Goal: Task Accomplishment & Management: Use online tool/utility

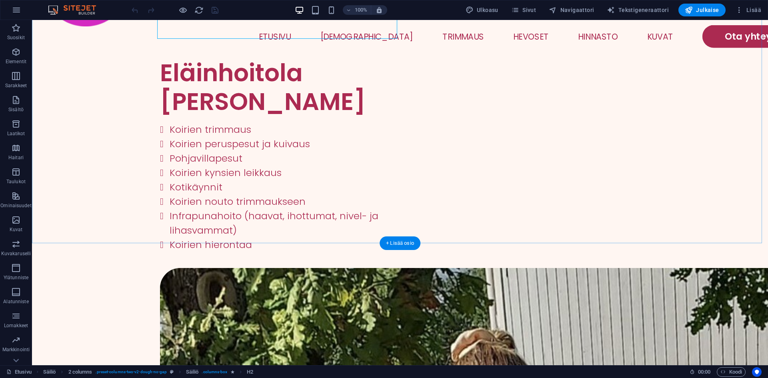
scroll to position [380, 0]
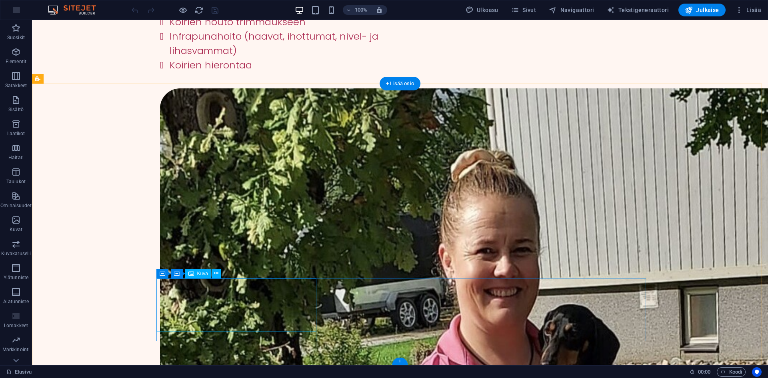
select select "px"
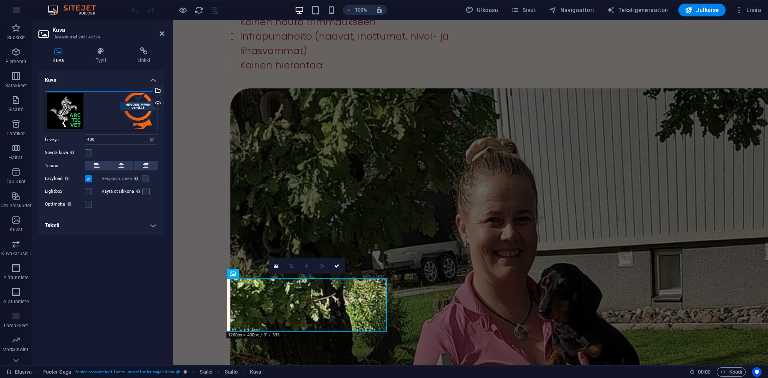
click at [109, 120] on div "Vedä tiedostot tähän, valitse tiedostot napsauttamalla tai valitse tiedostot Ti…" at bounding box center [101, 111] width 113 height 40
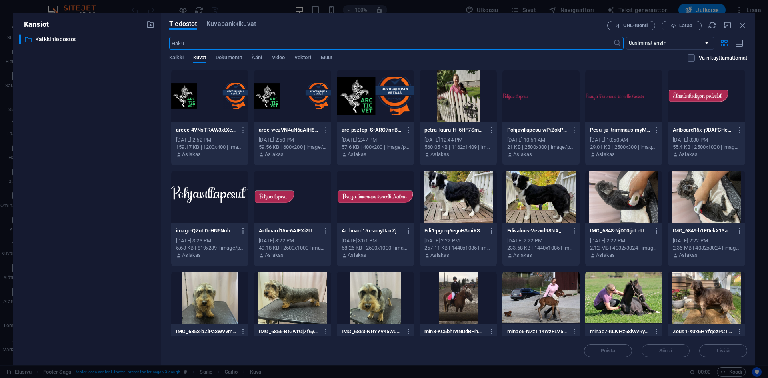
scroll to position [350, 0]
click at [674, 27] on icon "button" at bounding box center [673, 25] width 5 height 5
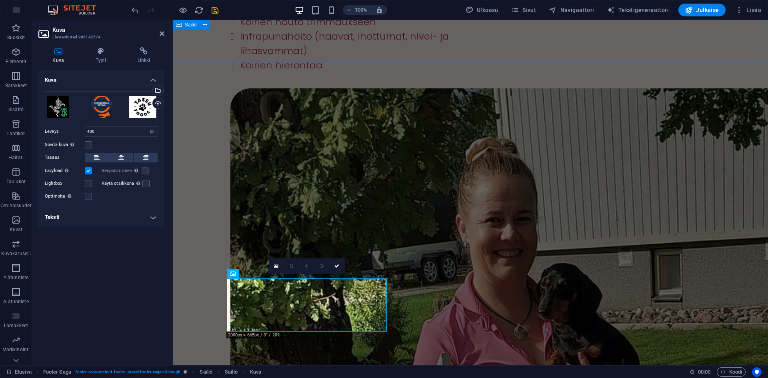
scroll to position [364, 0]
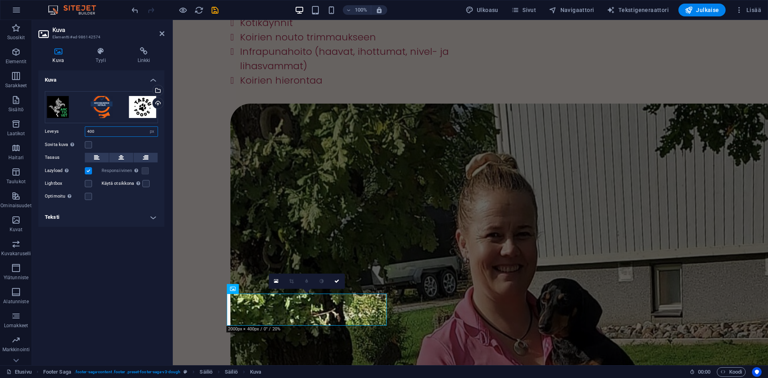
click at [110, 128] on input "400" at bounding box center [121, 132] width 72 height 10
type input "600"
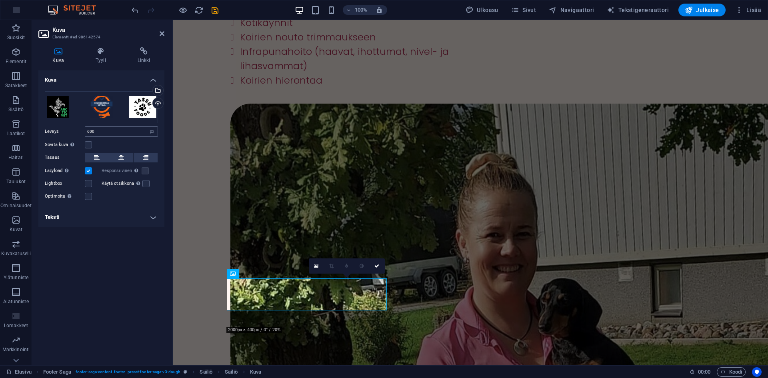
scroll to position [380, 0]
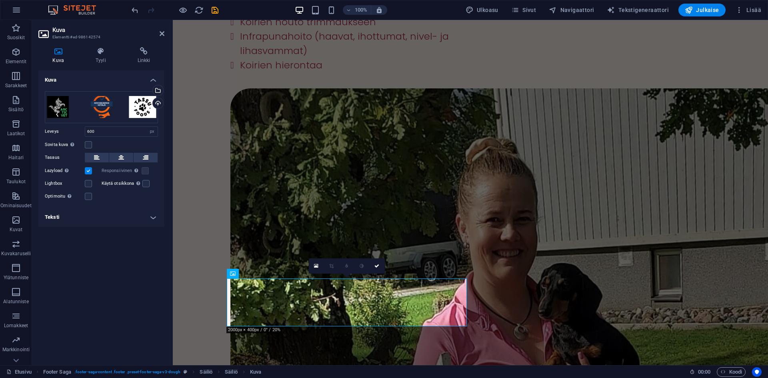
click at [159, 30] on h2 "Kuva" at bounding box center [108, 29] width 112 height 7
click at [164, 27] on h2 "Kuva" at bounding box center [108, 29] width 112 height 7
click at [162, 31] on icon at bounding box center [162, 33] width 5 height 6
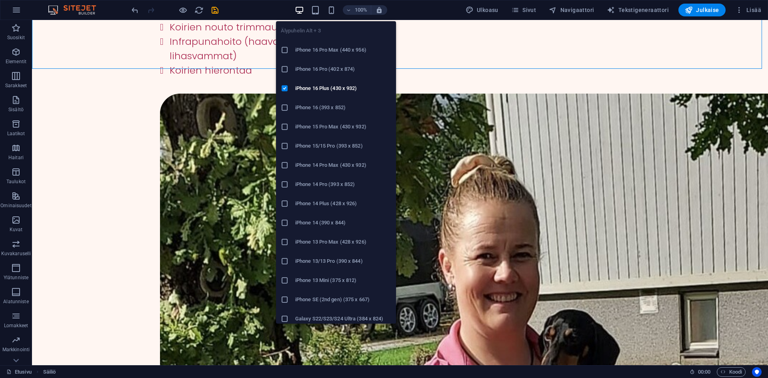
drag, startPoint x: 330, startPoint y: 8, endPoint x: 329, endPoint y: 13, distance: 4.7
click at [329, 13] on div "100%" at bounding box center [341, 10] width 92 height 13
click at [336, 6] on icon "button" at bounding box center [331, 10] width 9 height 9
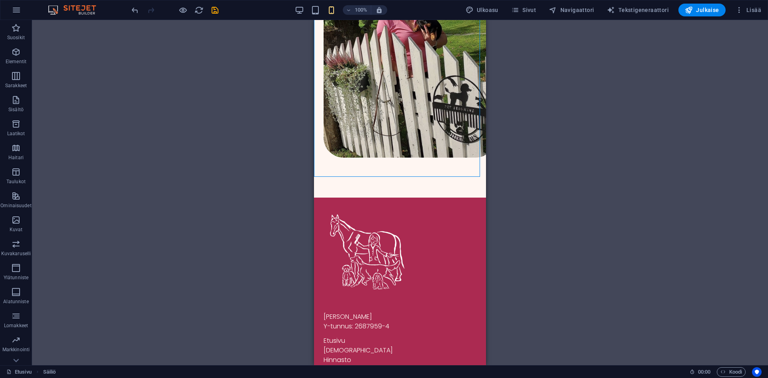
scroll to position [537, 0]
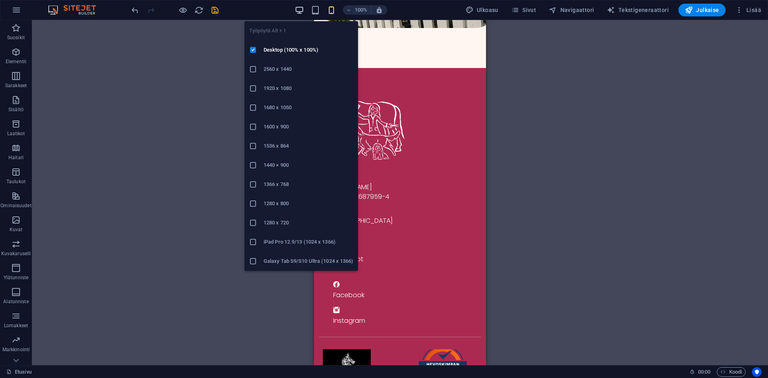
click at [303, 12] on icon "button" at bounding box center [299, 10] width 9 height 9
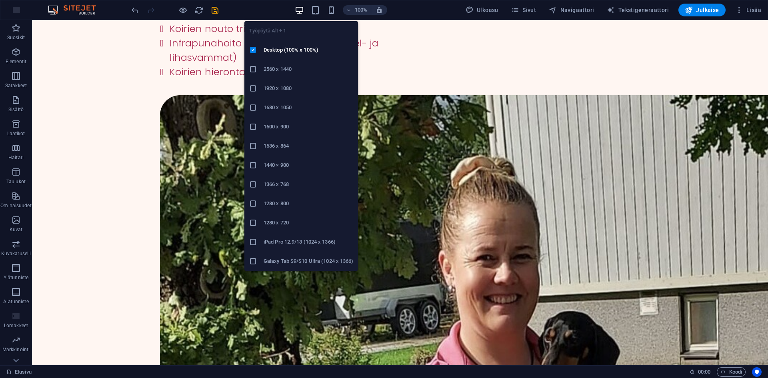
scroll to position [374, 0]
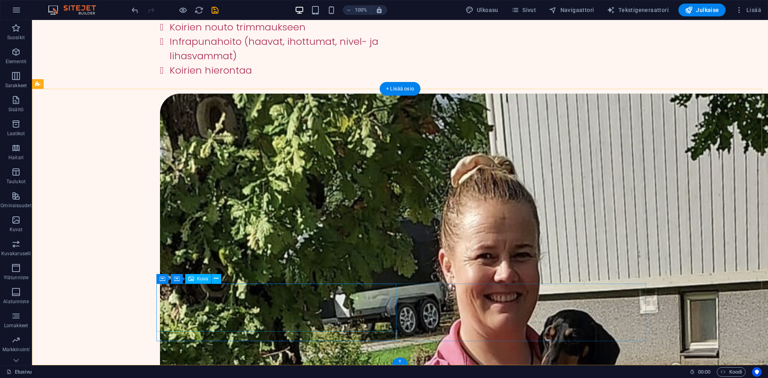
select select "px"
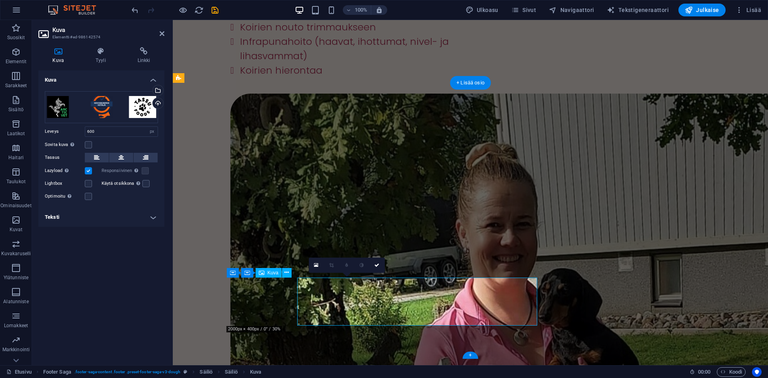
scroll to position [380, 0]
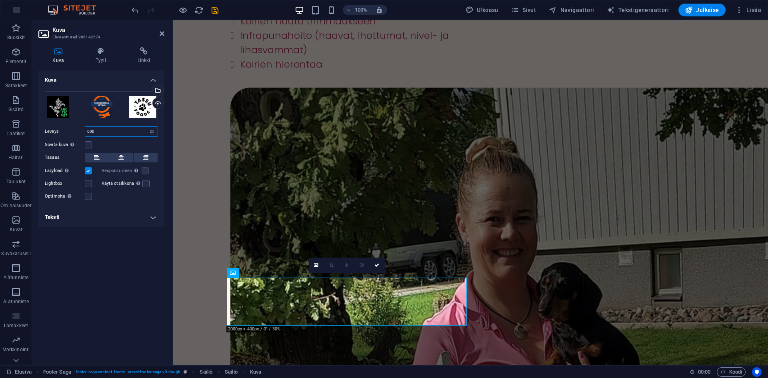
drag, startPoint x: 124, startPoint y: 128, endPoint x: 44, endPoint y: 125, distance: 80.8
click at [45, 126] on div "Vedä tiedostot tähän, valitse tiedostot napsauttamalla tai valitse tiedostot Ti…" at bounding box center [101, 146] width 126 height 123
type input "700"
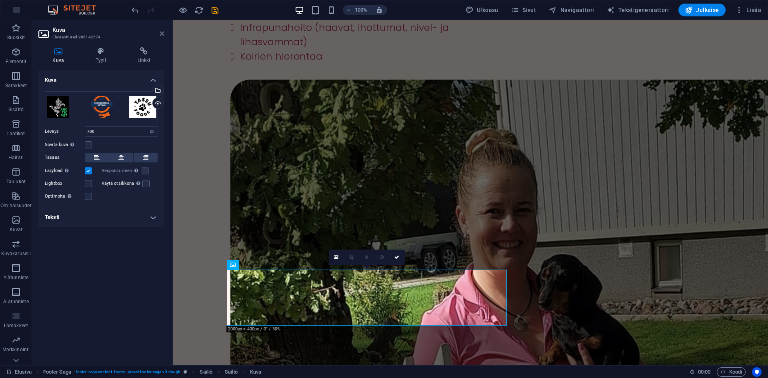
click at [163, 32] on icon at bounding box center [162, 33] width 5 height 6
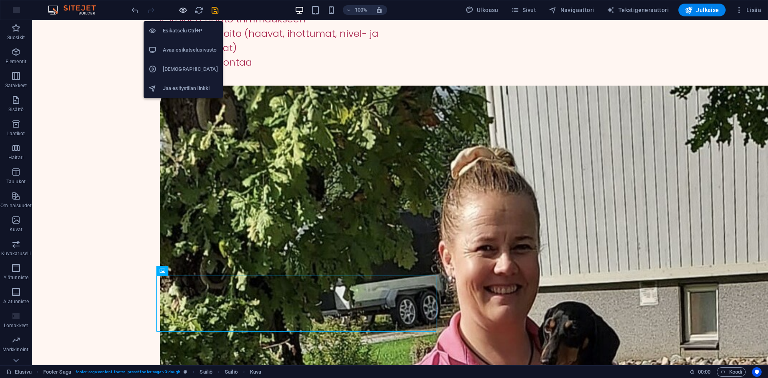
click at [180, 9] on icon "button" at bounding box center [182, 10] width 9 height 9
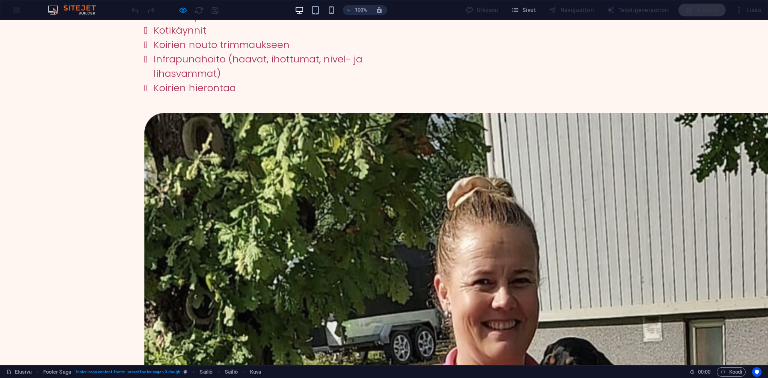
scroll to position [373, 0]
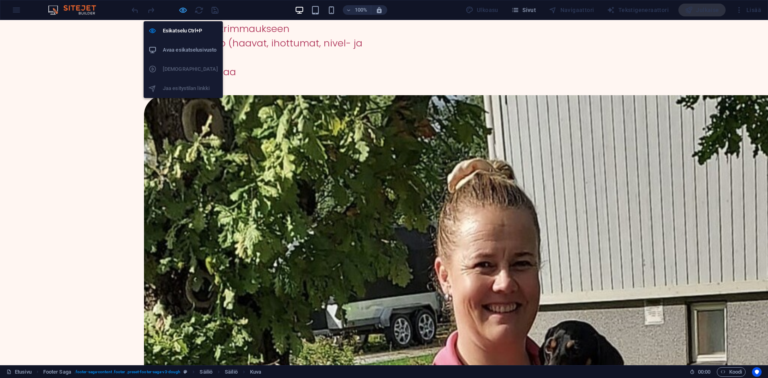
click at [187, 13] on icon "button" at bounding box center [182, 10] width 9 height 9
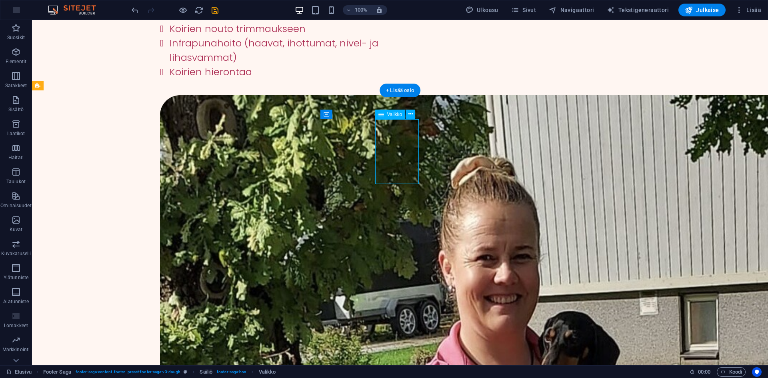
select select
select select "4"
select select
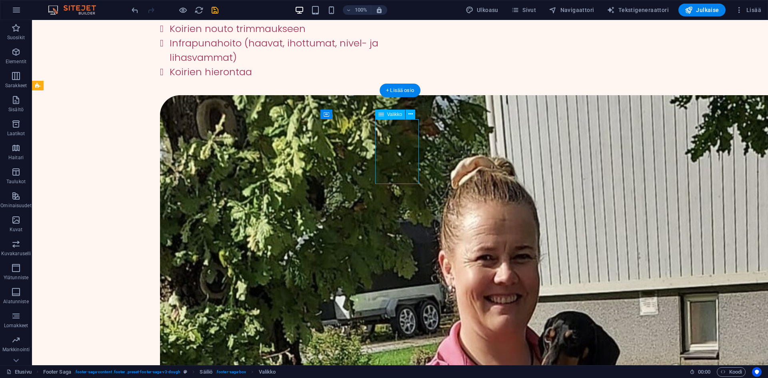
select select
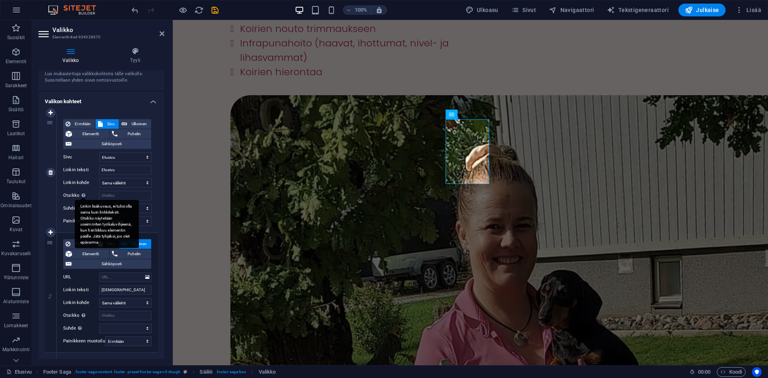
scroll to position [40, 0]
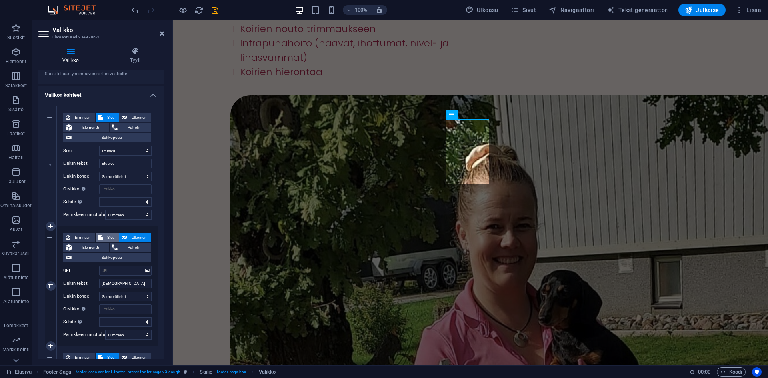
click at [113, 237] on span "Sivu" at bounding box center [111, 238] width 12 height 10
select select
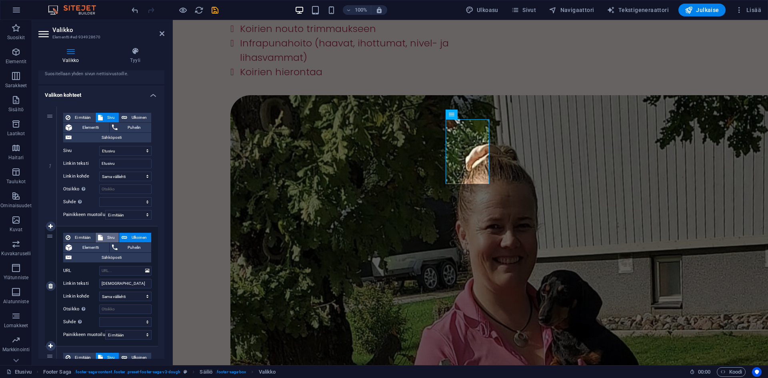
select select
click at [115, 269] on select "Etusivu Esittely Trimmaus Hevoset Kuvat Hinnasto Ota yhteyttä Tietosuojaseloste" at bounding box center [125, 271] width 52 height 10
select select "1"
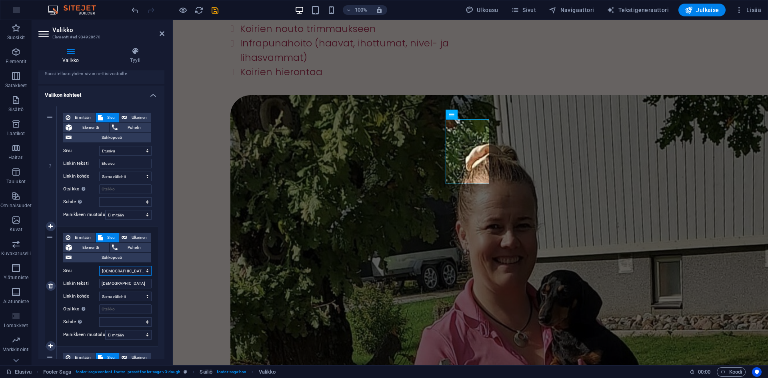
click at [99, 266] on select "Etusivu Esittely Trimmaus Hevoset Kuvat Hinnasto Ota yhteyttä Tietosuojaseloste" at bounding box center [125, 271] width 52 height 10
select select
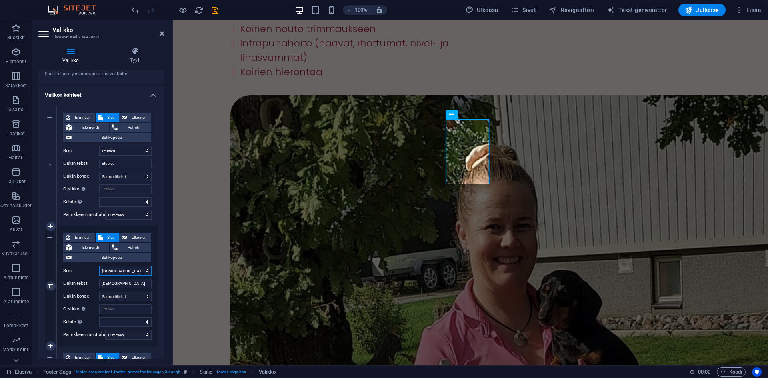
select select
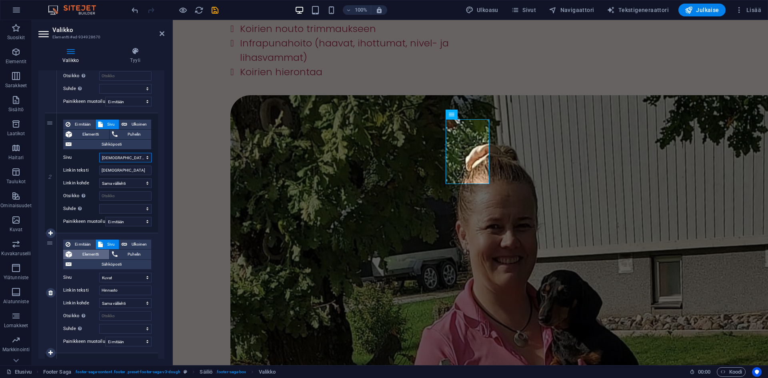
scroll to position [160, 0]
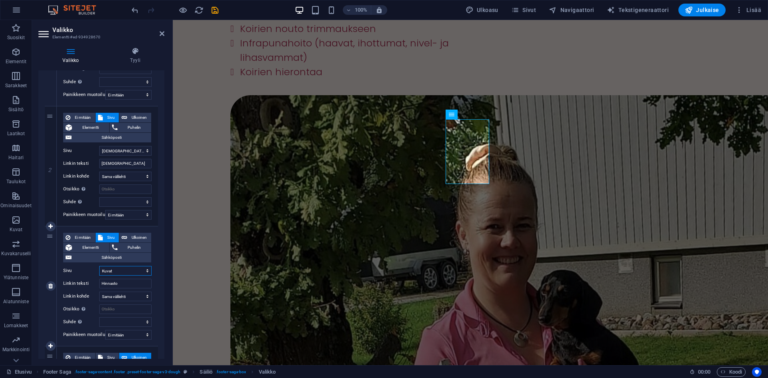
click at [133, 269] on select "Etusivu Esittely Trimmaus Hevoset Kuvat Hinnasto Ota yhteyttä Tietosuojaseloste" at bounding box center [125, 271] width 52 height 10
select select "5"
click at [99, 266] on select "Etusivu Esittely Trimmaus Hevoset Kuvat Hinnasto Ota yhteyttä Tietosuojaseloste" at bounding box center [125, 271] width 52 height 10
select select
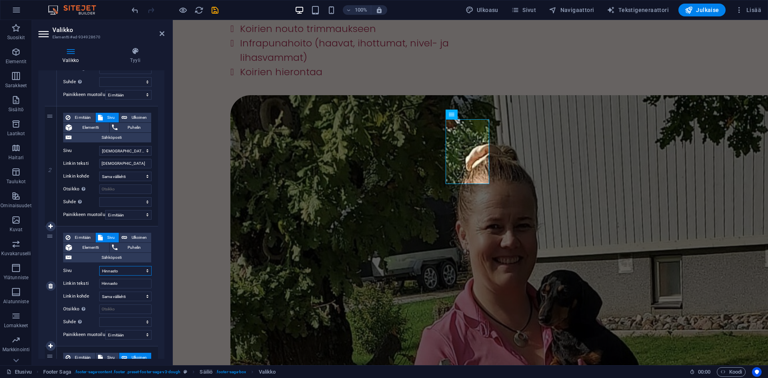
select select
click at [121, 281] on input "Hinnasto" at bounding box center [125, 284] width 52 height 10
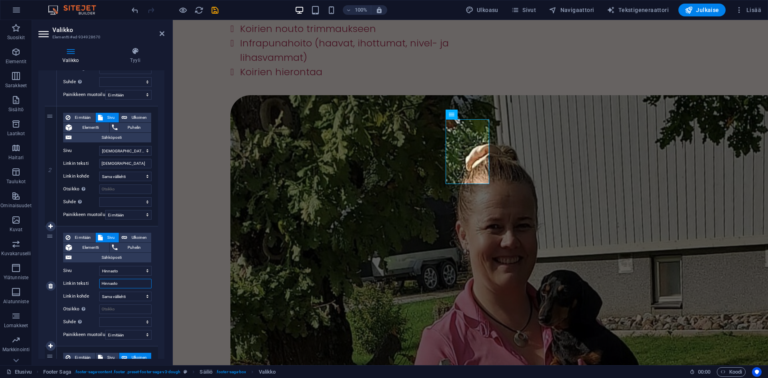
click at [121, 281] on input "Hinnasto" at bounding box center [125, 284] width 52 height 10
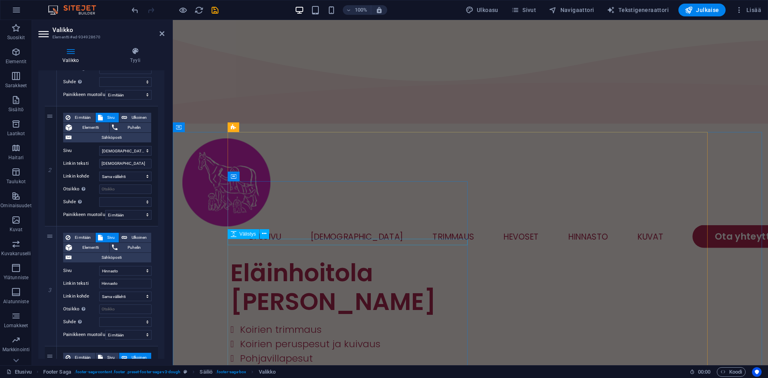
scroll to position [360, 0]
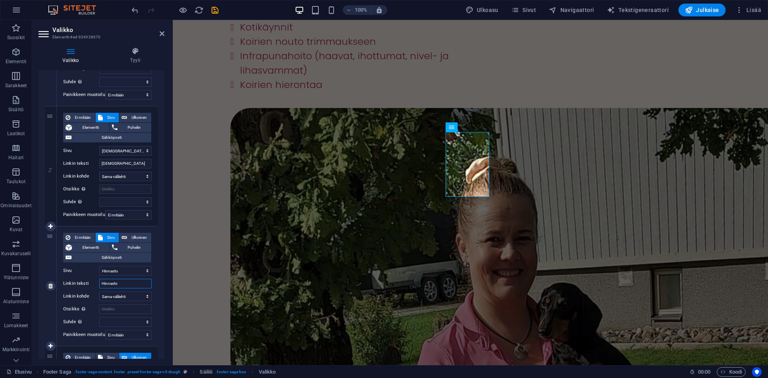
click at [126, 281] on input "Hinnasto" at bounding box center [125, 284] width 52 height 10
type input "Trimmaus"
select select
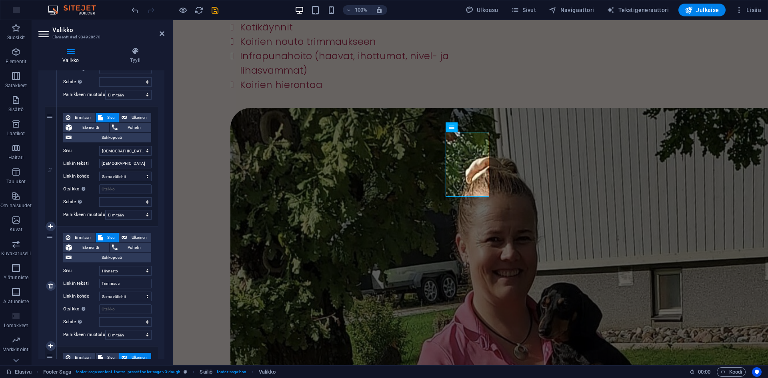
select select
click at [136, 266] on select "Etusivu Esittely Trimmaus Hevoset Kuvat Hinnasto Ota yhteyttä Tietosuojaseloste" at bounding box center [125, 271] width 52 height 10
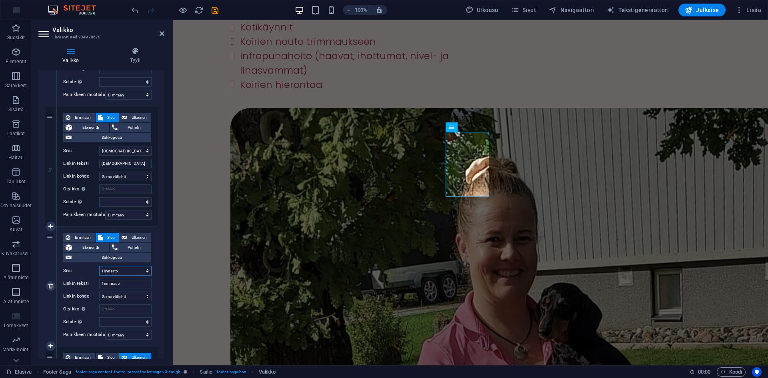
select select "2"
click at [99, 266] on select "Etusivu Esittely Trimmaus Hevoset Kuvat Hinnasto Ota yhteyttä Tietosuojaseloste" at bounding box center [125, 271] width 52 height 10
select select
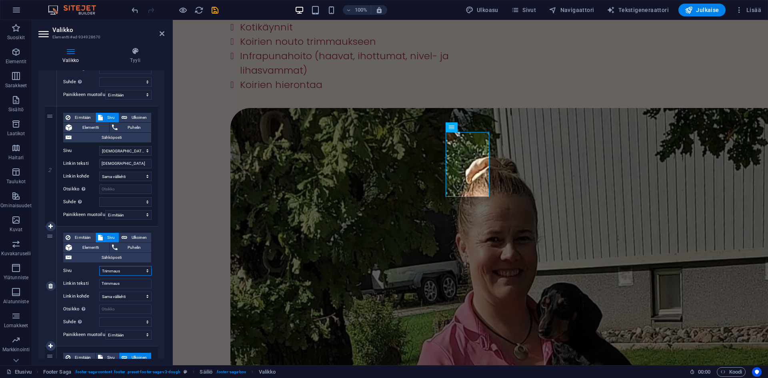
select select
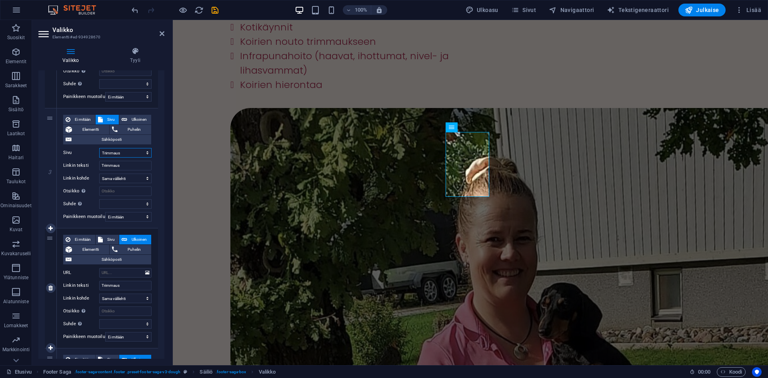
scroll to position [280, 0]
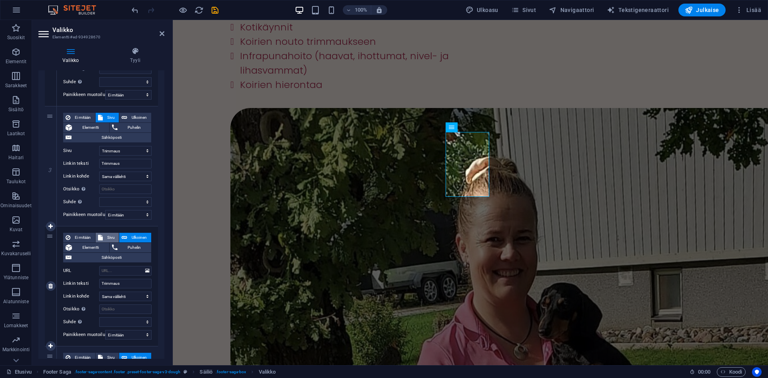
click at [112, 239] on span "Sivu" at bounding box center [111, 238] width 12 height 10
select select
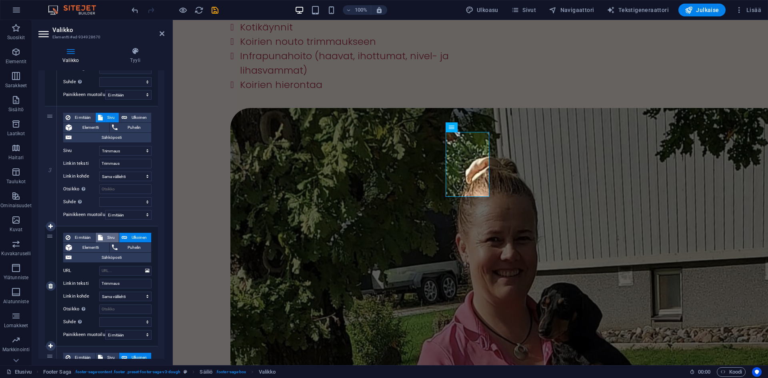
select select
click at [130, 281] on input "Trimmaus" at bounding box center [125, 284] width 52 height 10
click at [130, 269] on select "Etusivu Esittely Trimmaus Hevoset Kuvat Hinnasto Ota yhteyttä Tietosuojaseloste" at bounding box center [125, 271] width 52 height 10
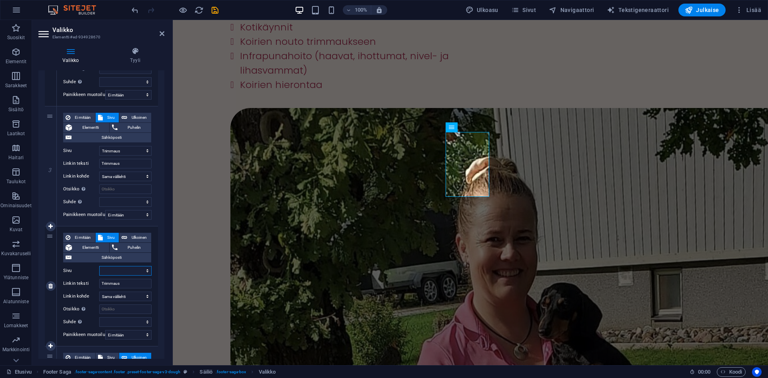
select select "3"
click at [99, 266] on select "Etusivu Esittely Trimmaus Hevoset Kuvat Hinnasto Ota yhteyttä Tietosuojaseloste" at bounding box center [125, 271] width 52 height 10
select select
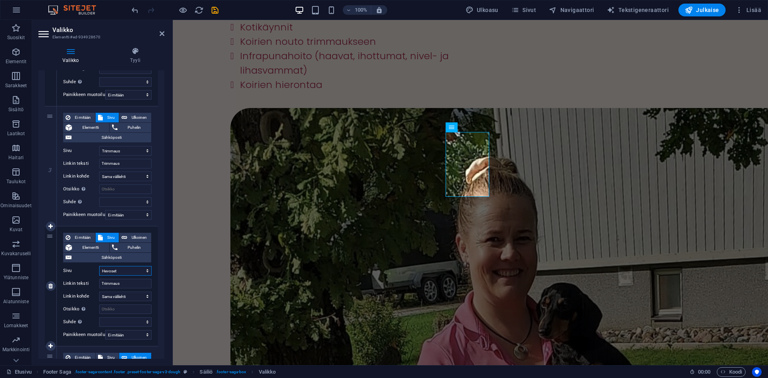
select select
click at [126, 280] on input "Trimmaus" at bounding box center [125, 284] width 52 height 10
type input "J"
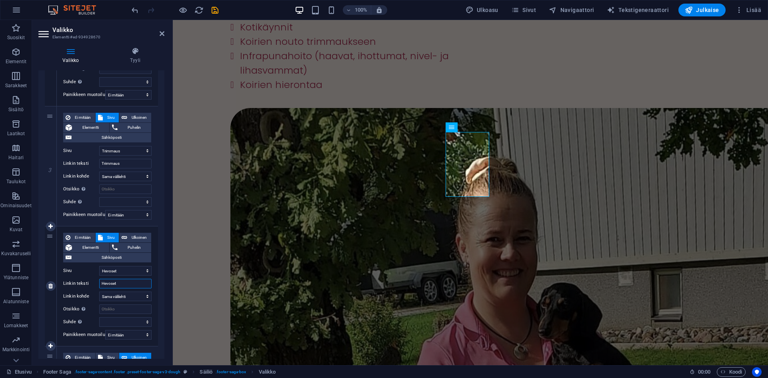
type input "Hevoset"
select select
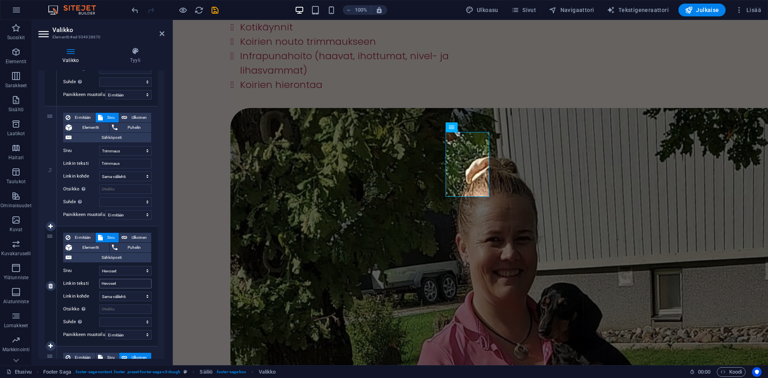
select select
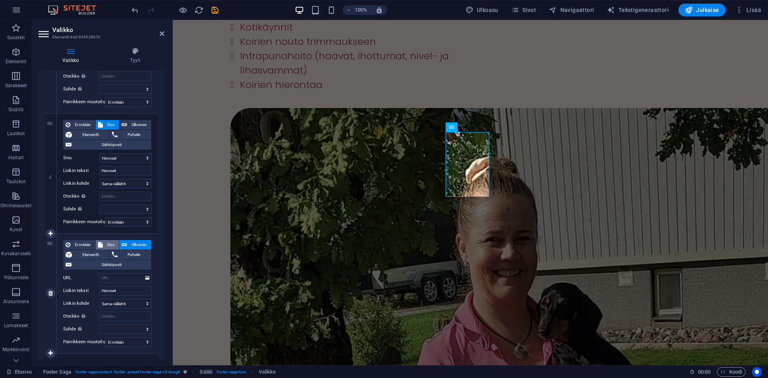
scroll to position [400, 0]
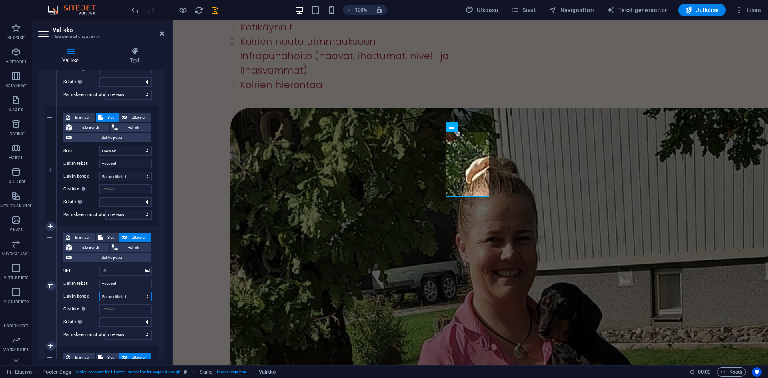
click at [109, 294] on select "Uusi välilehti Sama välilehti Peite" at bounding box center [125, 297] width 52 height 10
drag, startPoint x: 109, startPoint y: 294, endPoint x: 108, endPoint y: 287, distance: 7.6
click at [109, 294] on select "Uusi välilehti Sama välilehti Peite" at bounding box center [125, 297] width 52 height 10
click at [120, 273] on input "URL" at bounding box center [125, 271] width 52 height 10
click at [113, 234] on span "Sivu" at bounding box center [111, 238] width 12 height 10
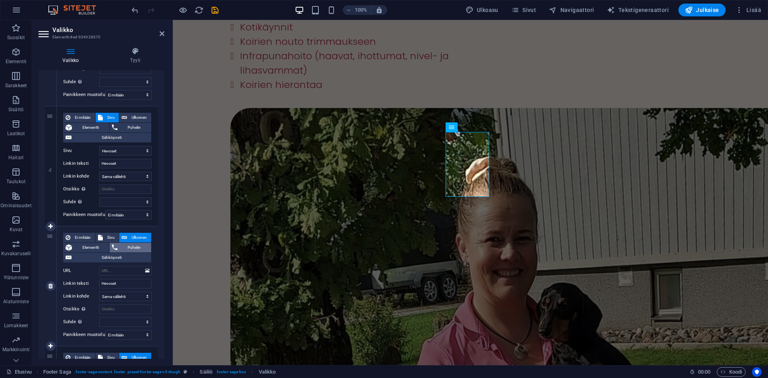
select select
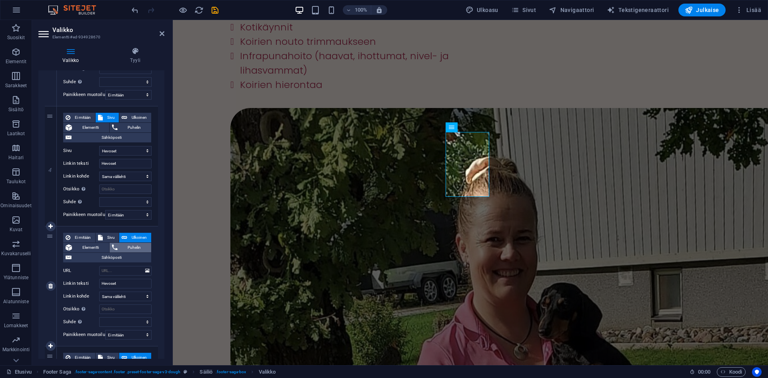
select select
click at [120, 269] on select "Etusivu Esittely Trimmaus Hevoset Kuvat Hinnasto Ota yhteyttä Tietosuojaseloste" at bounding box center [125, 271] width 52 height 10
select select "4"
click at [99, 266] on select "Etusivu Esittely Trimmaus Hevoset Kuvat Hinnasto Ota yhteyttä Tietosuojaseloste" at bounding box center [125, 271] width 52 height 10
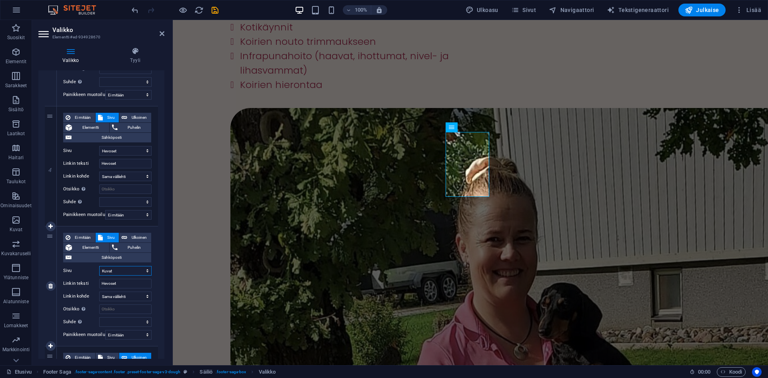
select select
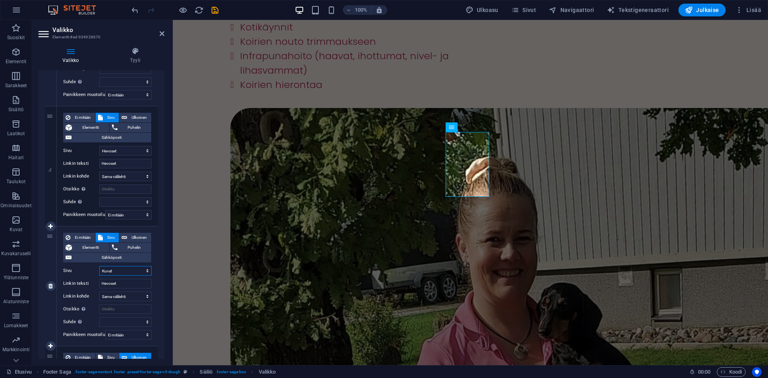
select select
click at [118, 284] on input "Hevoset" at bounding box center [125, 284] width 52 height 10
type input "Kuvat"
select select
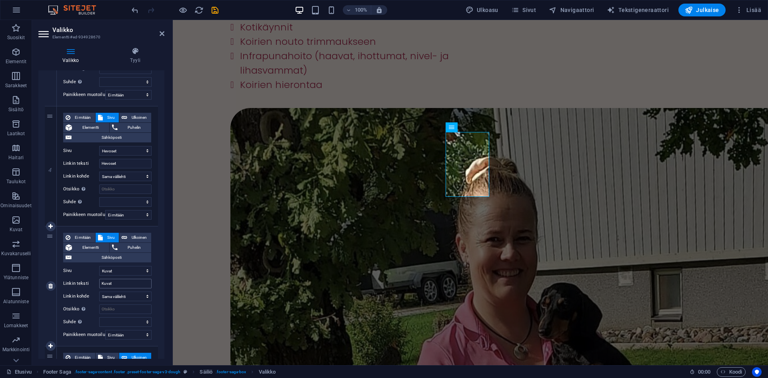
select select
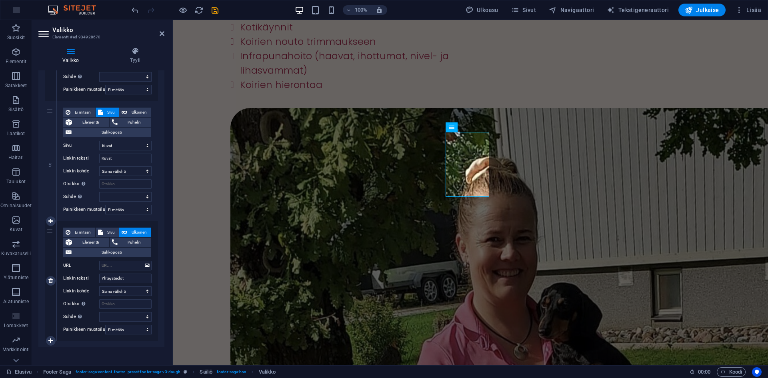
scroll to position [535, 0]
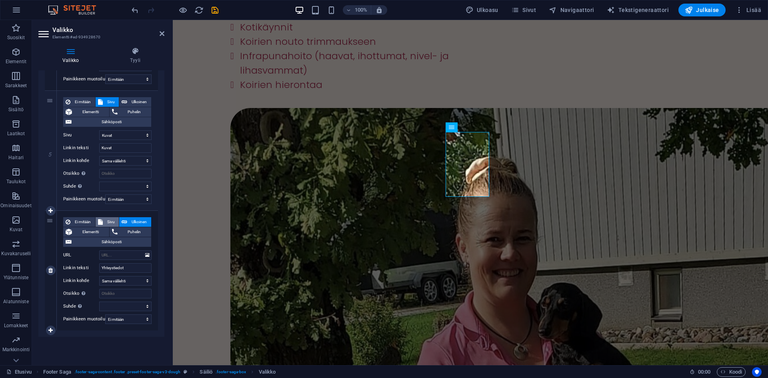
click at [102, 222] on icon at bounding box center [100, 222] width 5 height 10
select select
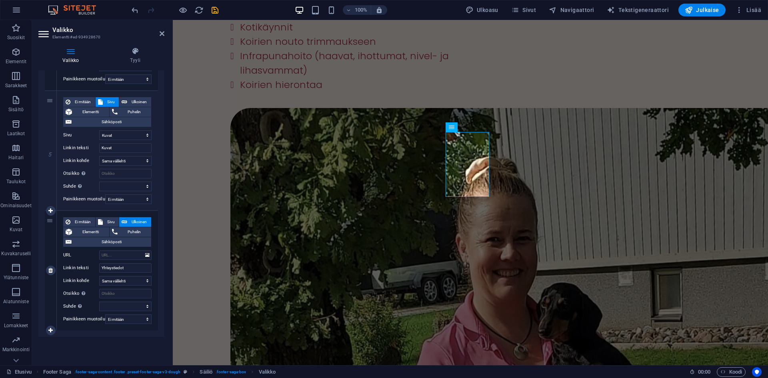
select select
click at [126, 260] on div "Ei mitään Sivu Ulkoinen Elementti Puhelin Sähköposti Sivu Etusivu Esittely Trim…" at bounding box center [107, 264] width 88 height 94
click at [130, 253] on select "Etusivu Esittely Trimmaus Hevoset Kuvat Hinnasto Ota yhteyttä Tietosuojaseloste" at bounding box center [125, 255] width 52 height 10
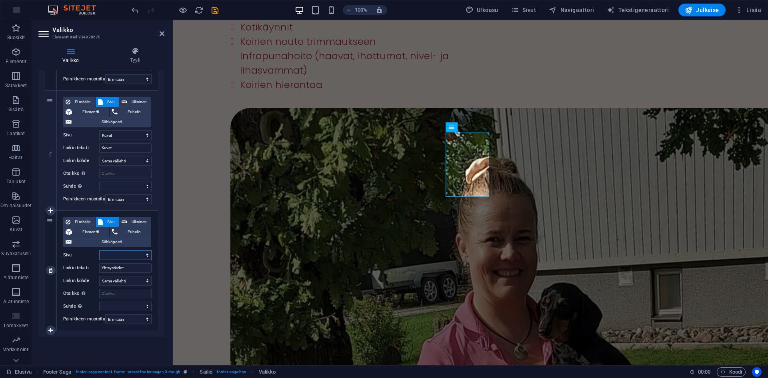
select select "5"
click at [99, 250] on select "Etusivu Esittely Trimmaus Hevoset Kuvat Hinnasto Ota yhteyttä Tietosuojaseloste" at bounding box center [125, 255] width 52 height 10
select select
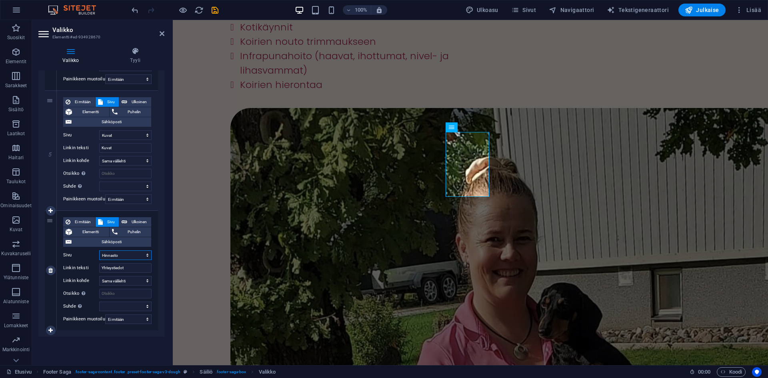
select select
click at [120, 266] on input "Yhteystiedot" at bounding box center [125, 268] width 52 height 10
type input "Hinnasto"
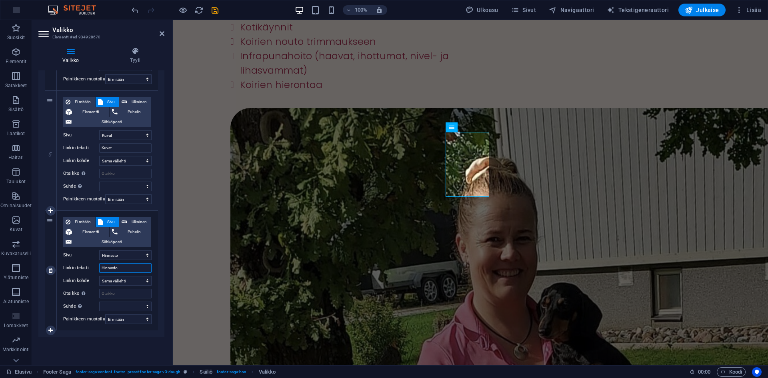
select select
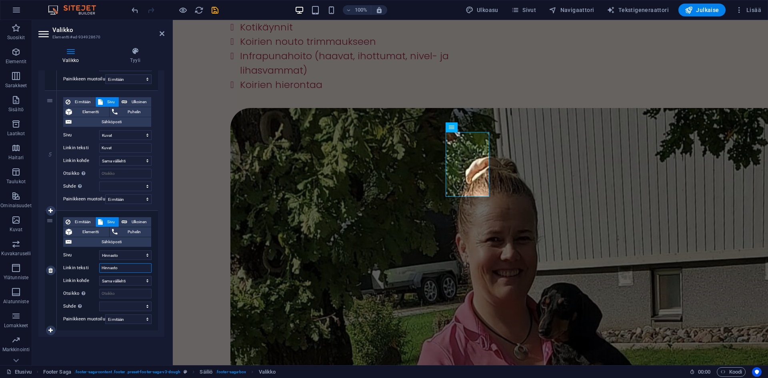
select select
type input "Hinnasto"
click at [51, 330] on icon at bounding box center [50, 331] width 4 height 6
select select
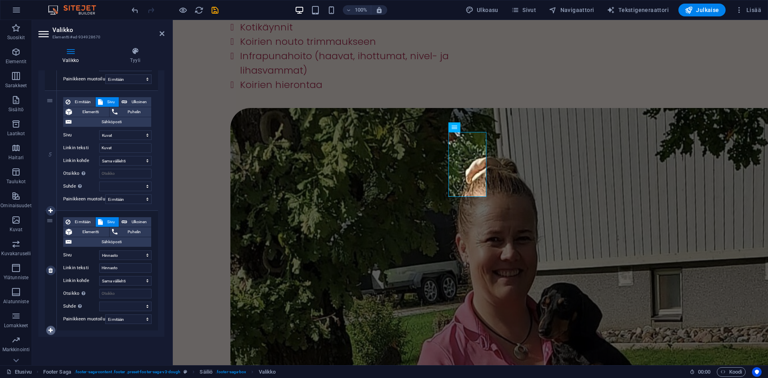
select select
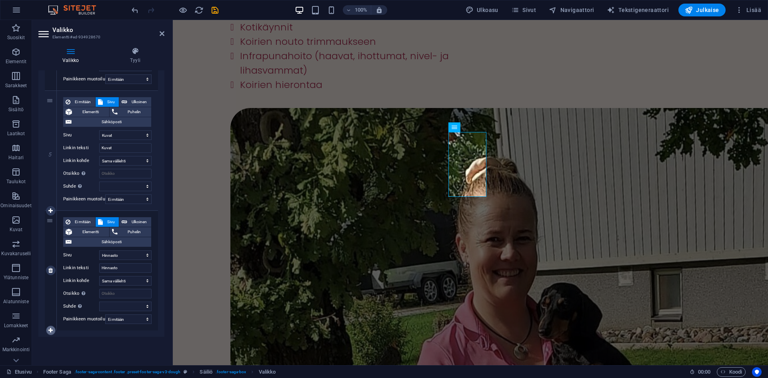
select select
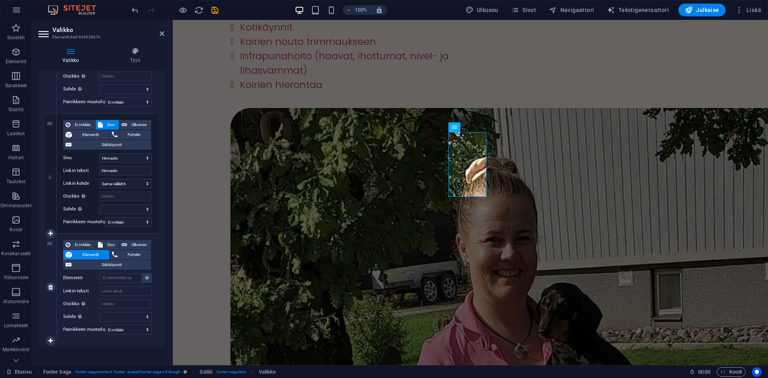
scroll to position [643, 0]
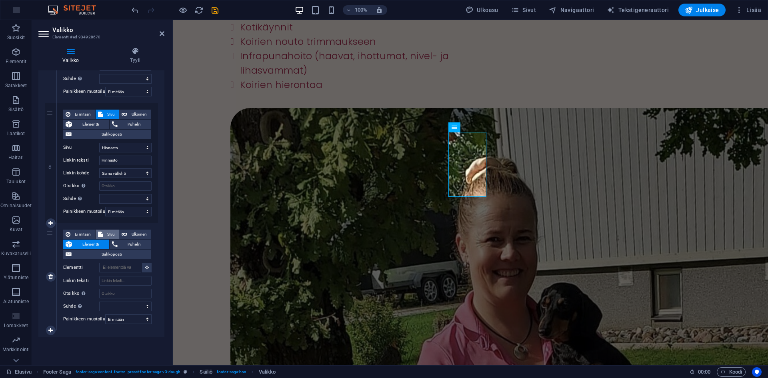
click at [110, 235] on span "Sivu" at bounding box center [111, 235] width 12 height 10
select select
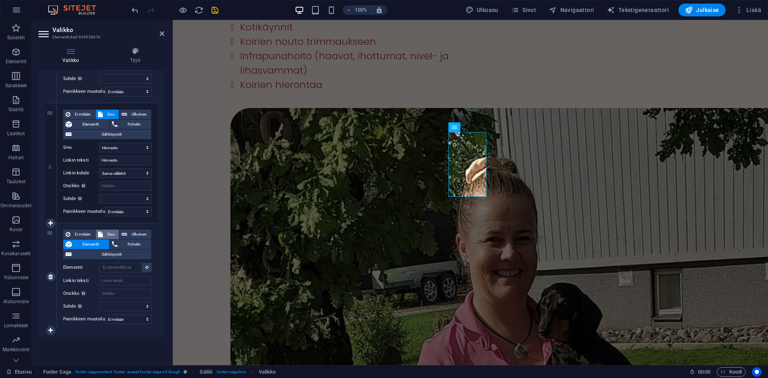
select select
click at [118, 293] on select "Uusi välilehti Sama välilehti Peite" at bounding box center [125, 293] width 52 height 10
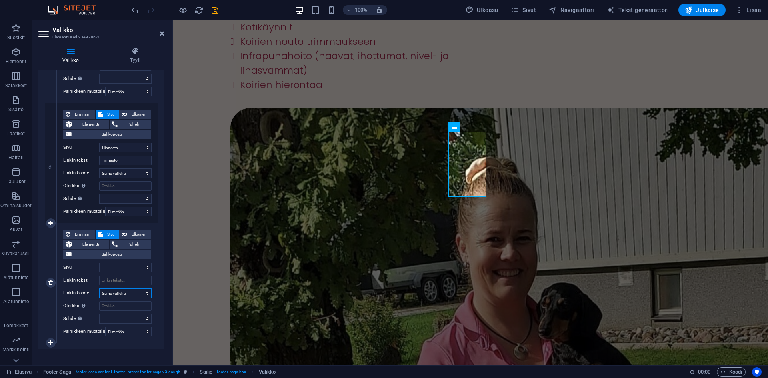
click at [118, 292] on select "Uusi välilehti Sama välilehti Peite" at bounding box center [125, 293] width 52 height 10
click at [116, 264] on select "Etusivu Esittely Trimmaus Hevoset Kuvat Hinnasto Ota yhteyttä Tietosuojaseloste" at bounding box center [125, 268] width 52 height 10
select select "6"
click at [99, 263] on select "Etusivu Esittely Trimmaus Hevoset Kuvat Hinnasto Ota yhteyttä Tietosuojaseloste" at bounding box center [125, 268] width 52 height 10
select select
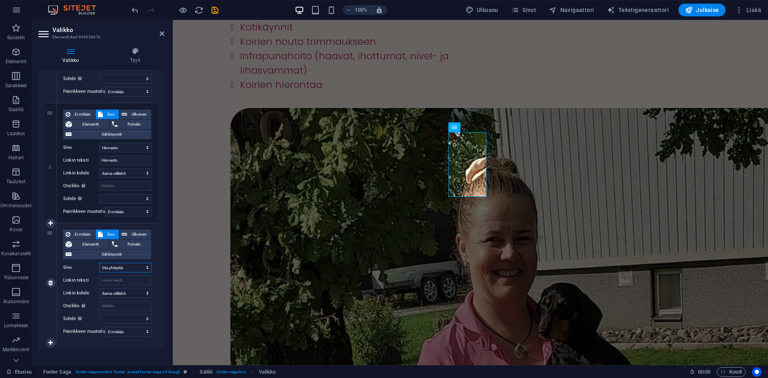
select select
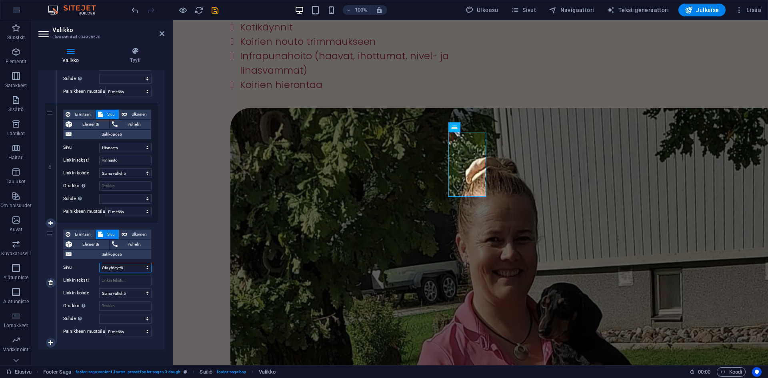
select select
click at [116, 279] on input "Linkin teksti" at bounding box center [125, 281] width 52 height 10
type input "Ota yhteyttä"
select select
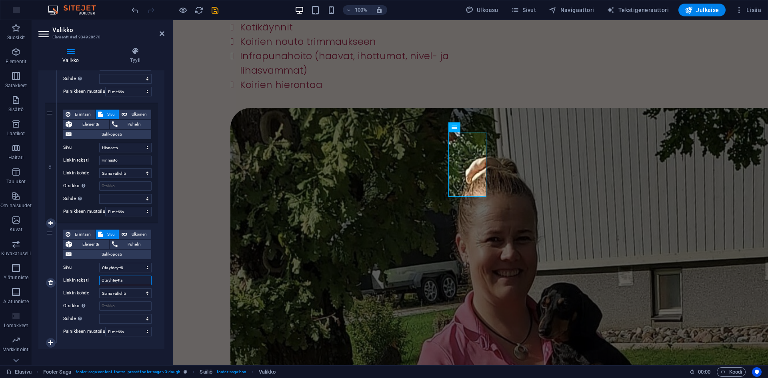
select select
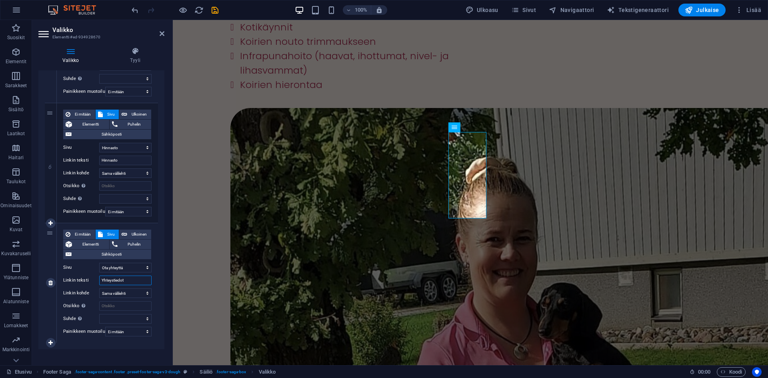
type input "Yhteystiedot"
select select
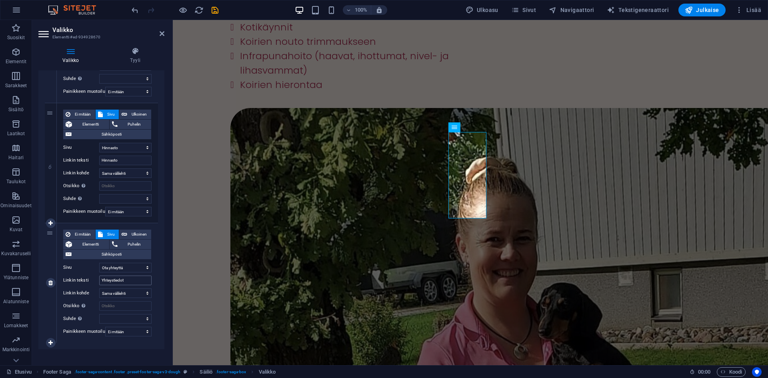
select select
click at [160, 30] on icon at bounding box center [162, 33] width 5 height 6
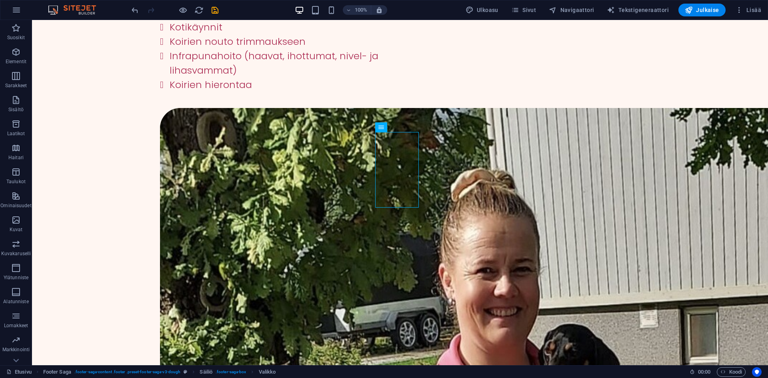
click at [190, 9] on div at bounding box center [175, 10] width 90 height 13
click at [184, 10] on icon "button" at bounding box center [182, 10] width 9 height 9
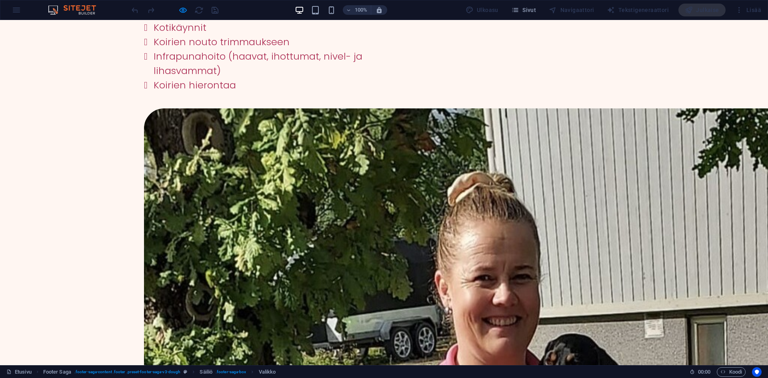
scroll to position [360, 0]
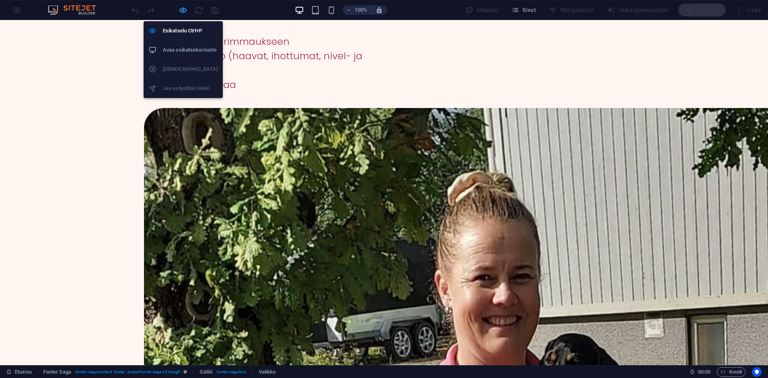
click at [184, 10] on icon "button" at bounding box center [182, 10] width 9 height 9
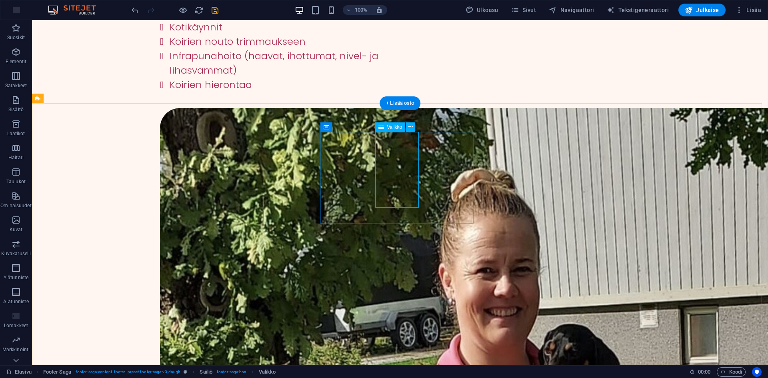
select select
select select "1"
select select
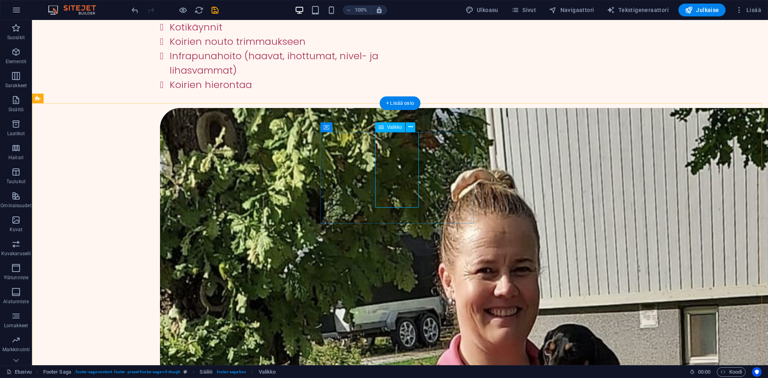
select select "2"
select select
select select "3"
select select
select select "4"
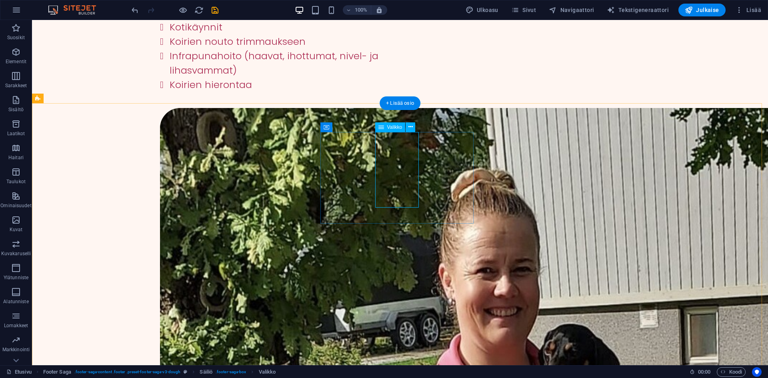
select select
select select "5"
select select
select select "6"
select select
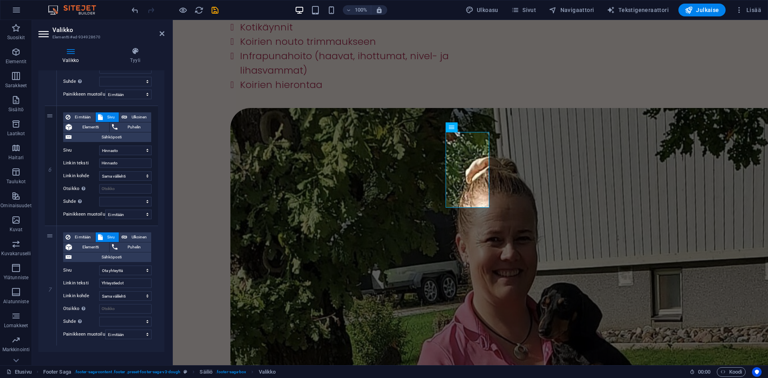
scroll to position [655, 0]
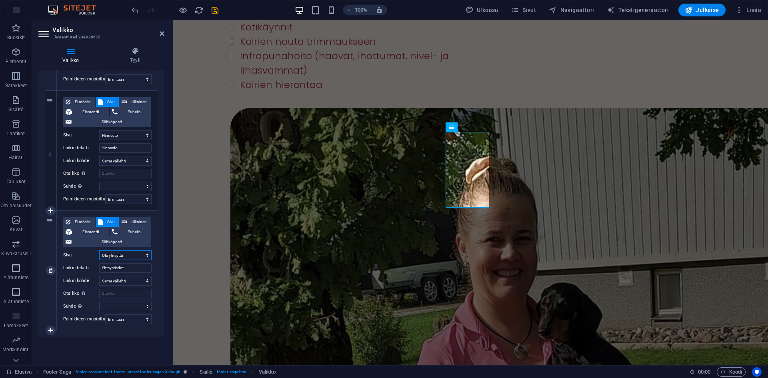
click at [126, 255] on select "Etusivu Esittely Trimmaus Hevoset Kuvat Hinnasto Ota yhteyttä Tietosuojaseloste" at bounding box center [125, 255] width 52 height 10
click at [127, 254] on select "Etusivu Esittely Trimmaus Hevoset Kuvat Hinnasto Ota yhteyttä Tietosuojaseloste" at bounding box center [125, 255] width 52 height 10
click at [92, 256] on label "Sivu" at bounding box center [81, 255] width 36 height 10
click at [99, 256] on select "Etusivu Esittely Trimmaus Hevoset Kuvat Hinnasto Ota yhteyttä Tietosuojaseloste" at bounding box center [125, 255] width 52 height 10
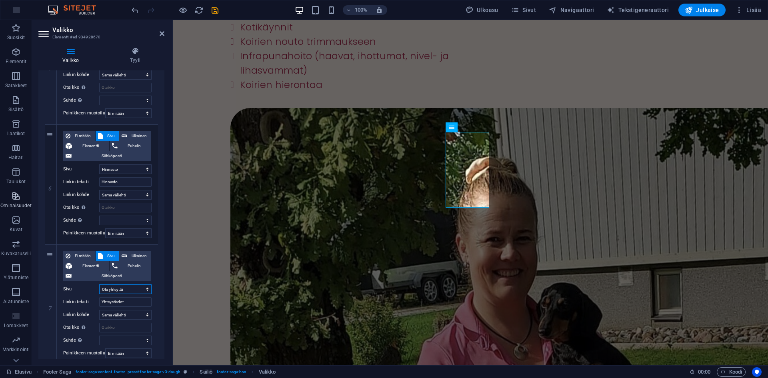
scroll to position [615, 0]
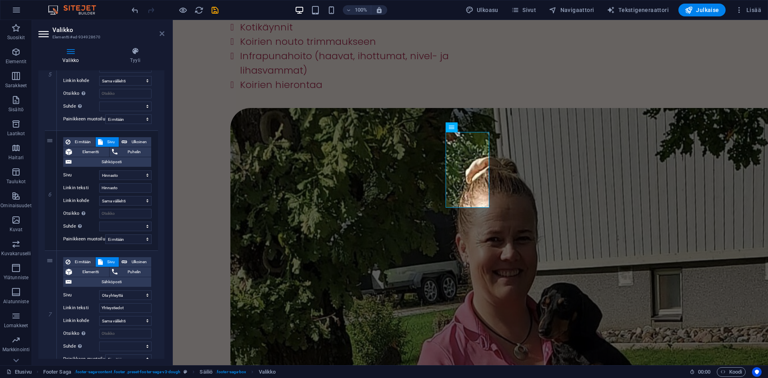
click at [161, 33] on icon at bounding box center [162, 33] width 5 height 6
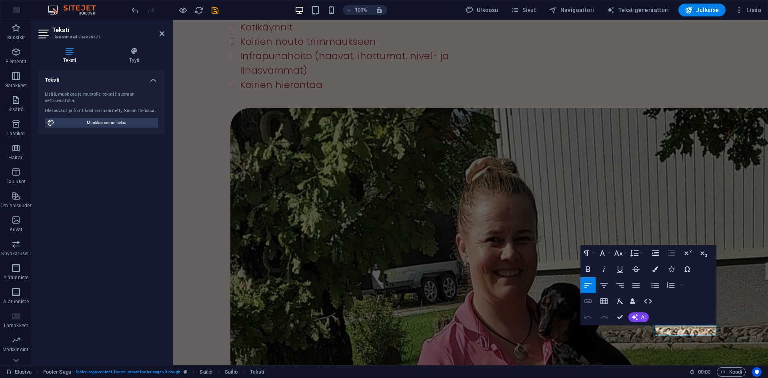
click at [592, 299] on icon "button" at bounding box center [588, 301] width 10 height 10
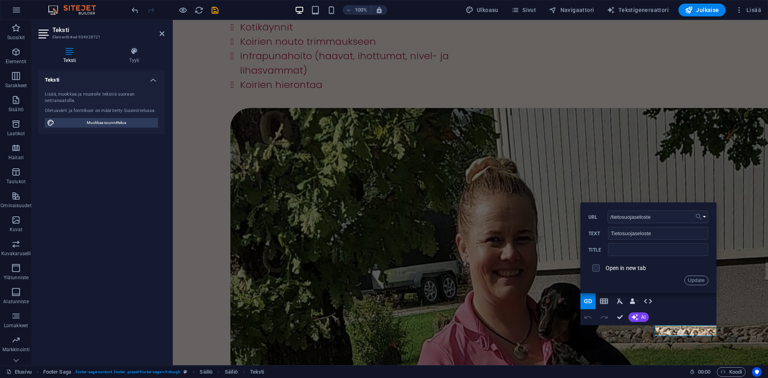
click at [700, 222] on button "Choose Link" at bounding box center [700, 216] width 15 height 13
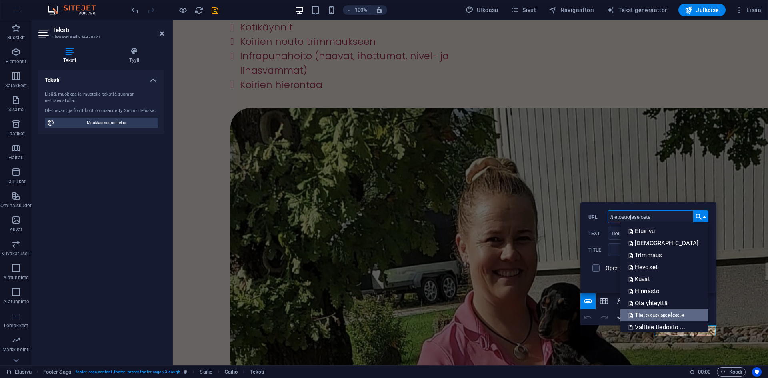
click at [677, 312] on p "Tietosuojaseloste" at bounding box center [657, 315] width 58 height 12
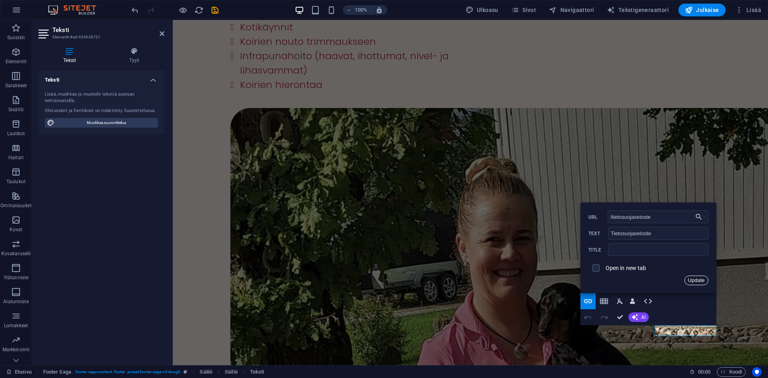
click at [692, 282] on button "Update" at bounding box center [696, 281] width 24 height 10
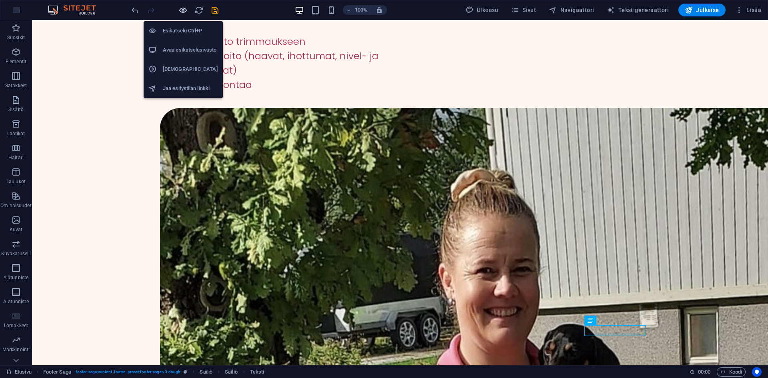
drag, startPoint x: 182, startPoint y: 12, endPoint x: 178, endPoint y: 10, distance: 4.2
click at [179, 11] on icon "button" at bounding box center [182, 10] width 9 height 9
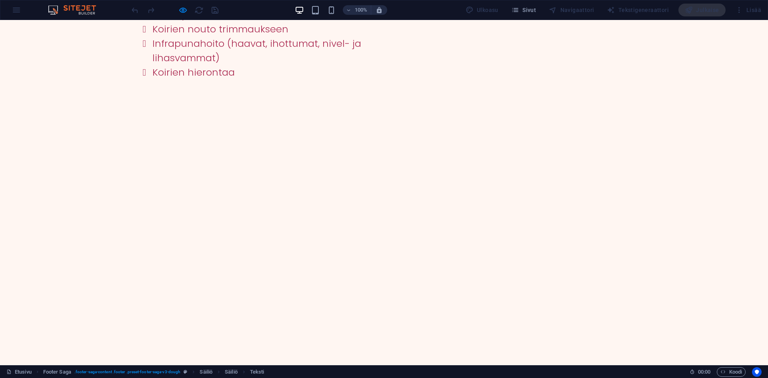
scroll to position [373, 0]
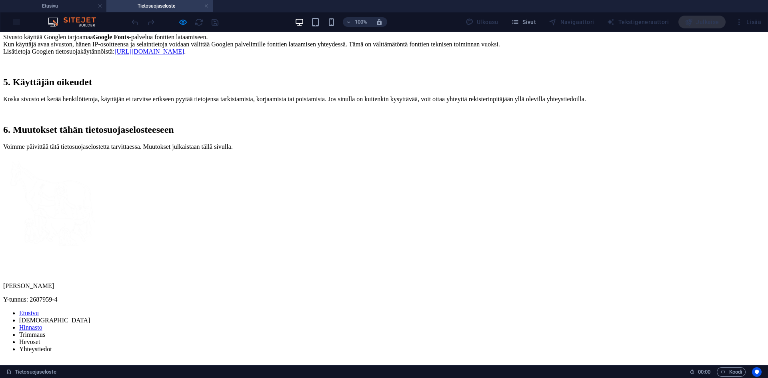
scroll to position [383, 0]
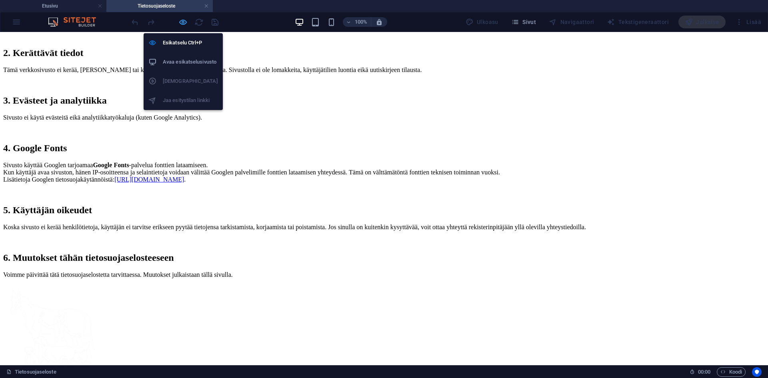
click at [180, 23] on icon "button" at bounding box center [182, 22] width 9 height 9
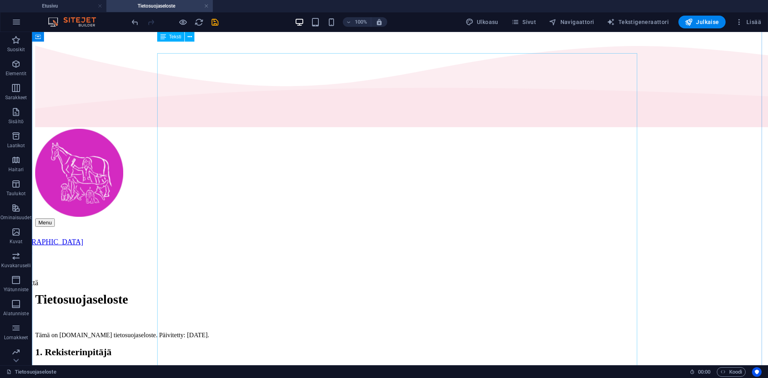
scroll to position [0, 0]
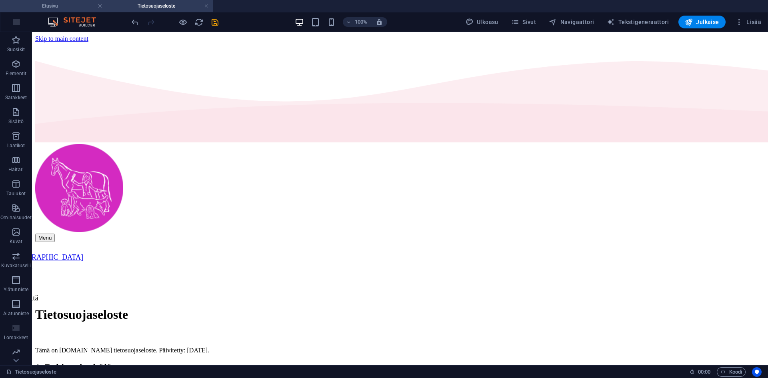
click at [74, 9] on h4 "Etusivu" at bounding box center [53, 6] width 106 height 9
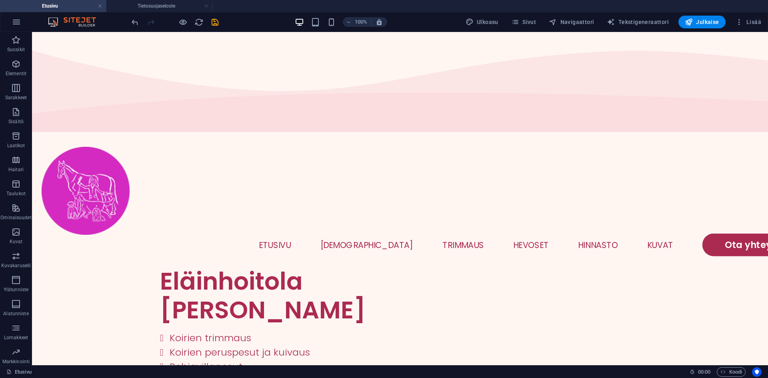
scroll to position [352, 0]
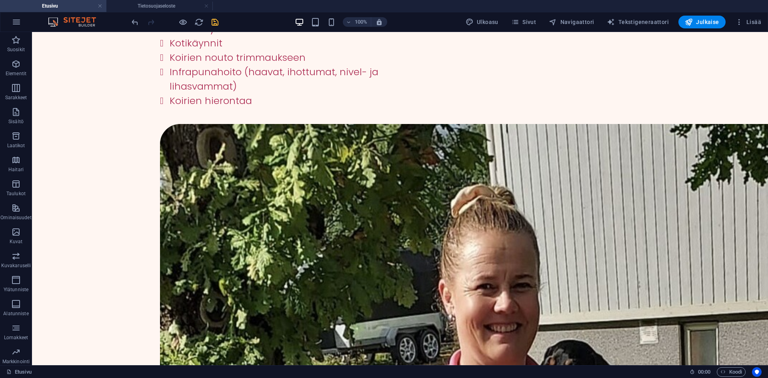
click at [214, 21] on icon "save" at bounding box center [214, 22] width 9 height 9
click at [154, 4] on h4 "Tietosuojaseloste" at bounding box center [159, 6] width 106 height 9
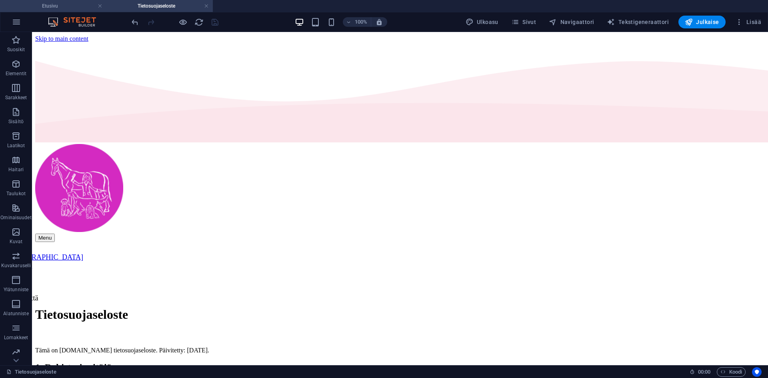
click at [74, 9] on h4 "Etusivu" at bounding box center [53, 6] width 106 height 9
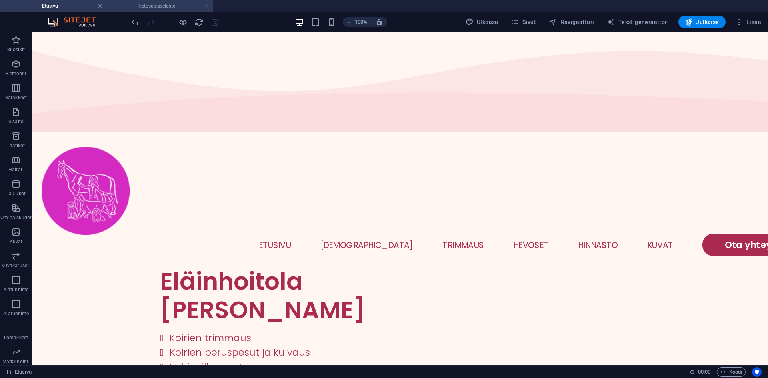
scroll to position [352, 0]
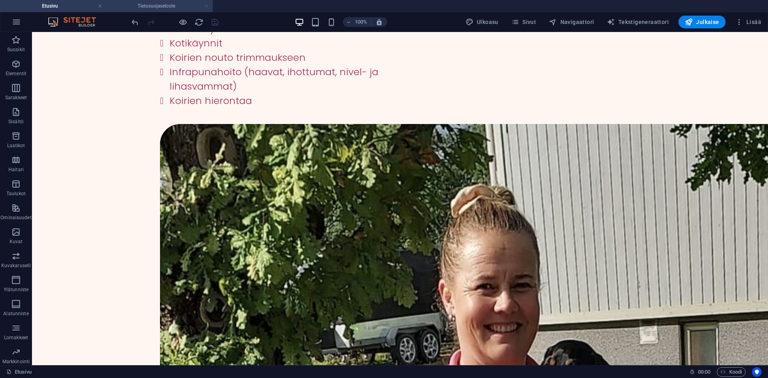
click at [206, 5] on link at bounding box center [206, 6] width 5 height 8
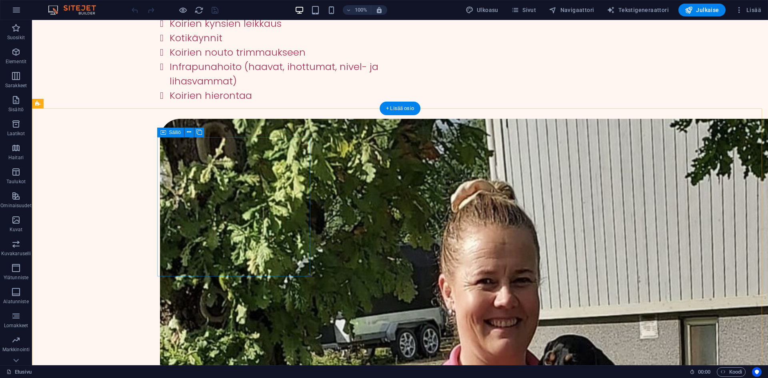
scroll to position [342, 0]
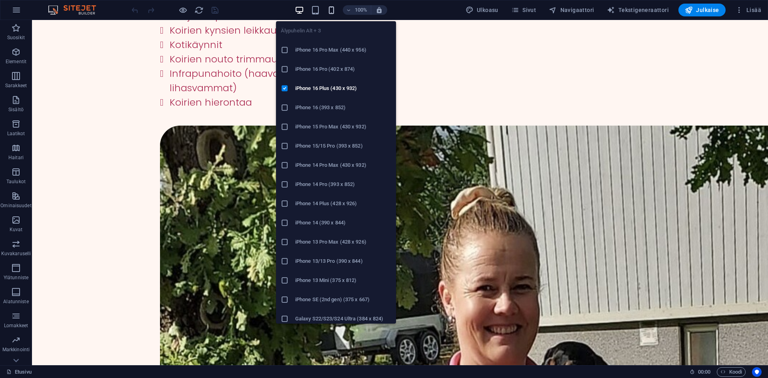
click at [330, 11] on icon "button" at bounding box center [331, 10] width 9 height 9
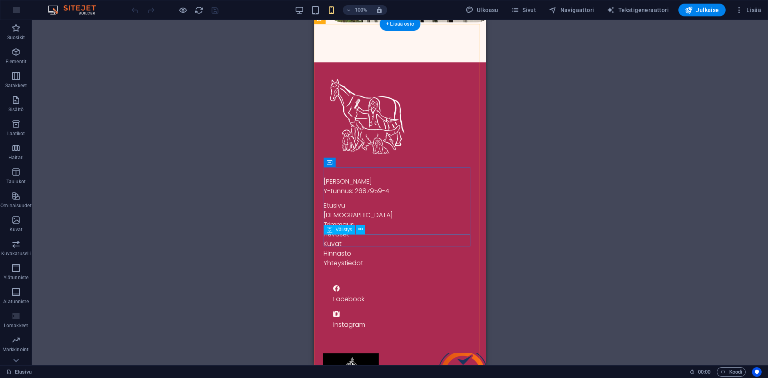
scroll to position [546, 0]
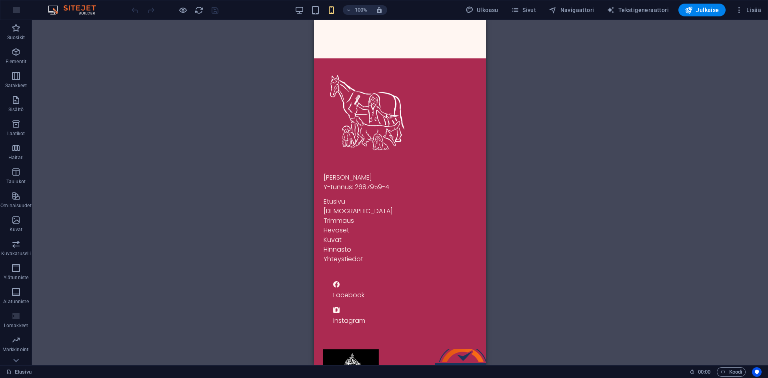
click at [178, 12] on div at bounding box center [175, 10] width 90 height 13
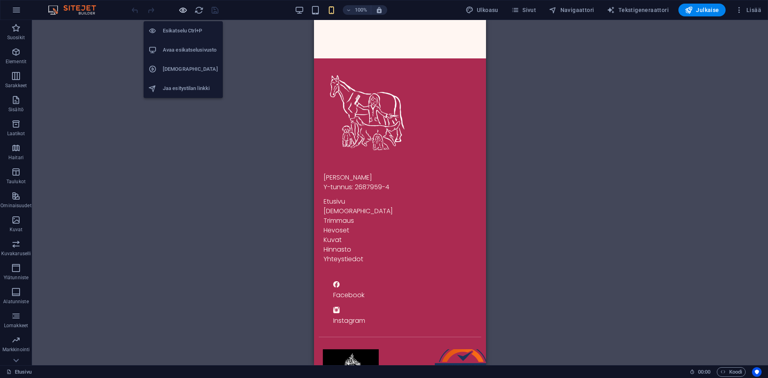
drag, startPoint x: 179, startPoint y: 11, endPoint x: 184, endPoint y: 10, distance: 5.3
click at [184, 10] on icon "button" at bounding box center [182, 10] width 9 height 9
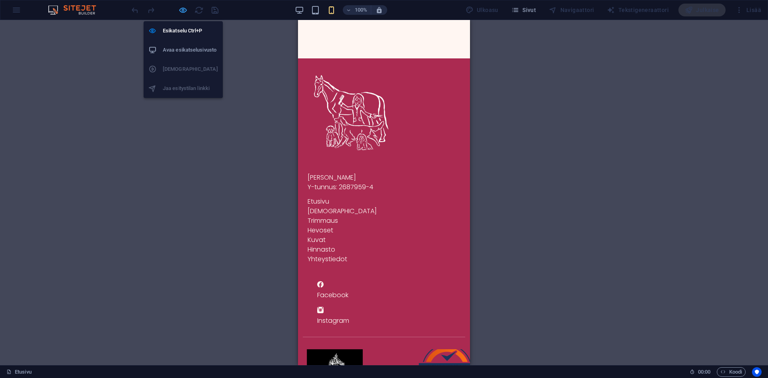
click at [182, 13] on icon "button" at bounding box center [182, 10] width 9 height 9
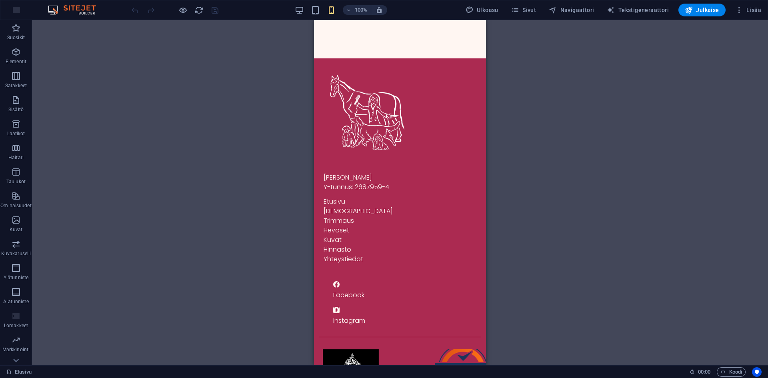
click at [309, 16] on div "100%" at bounding box center [341, 10] width 92 height 13
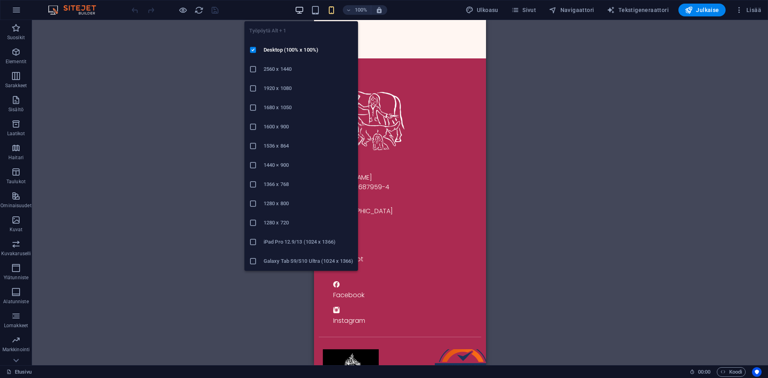
click at [302, 9] on icon "button" at bounding box center [299, 10] width 9 height 9
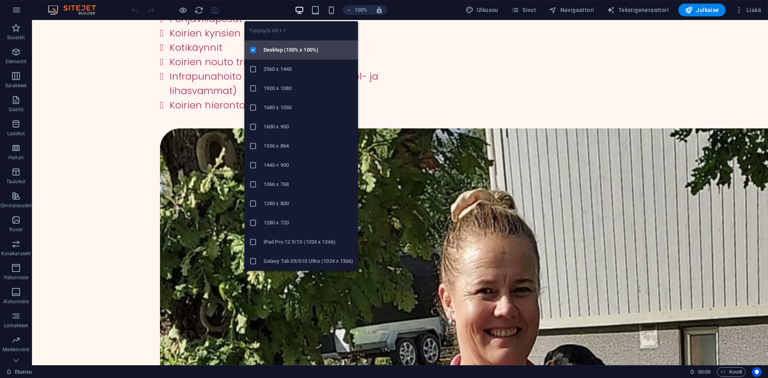
scroll to position [341, 0]
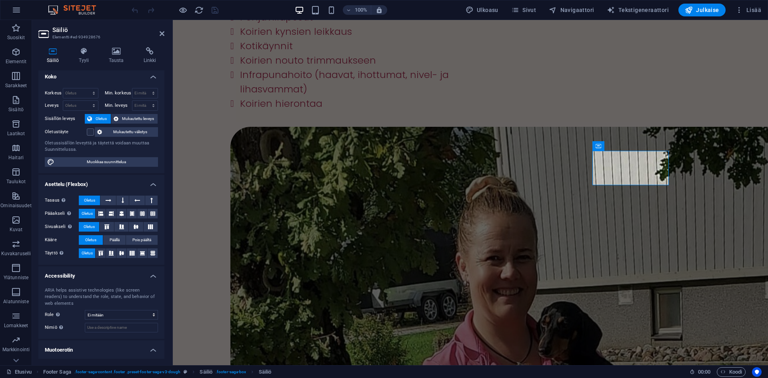
scroll to position [0, 0]
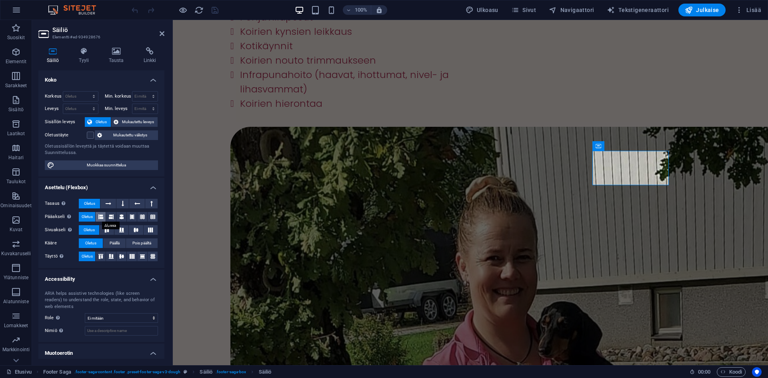
click at [102, 212] on icon at bounding box center [100, 217] width 5 height 10
click at [90, 216] on span "Oletus" at bounding box center [87, 217] width 11 height 10
click at [139, 122] on span "Mukautettu leveys" at bounding box center [138, 122] width 35 height 10
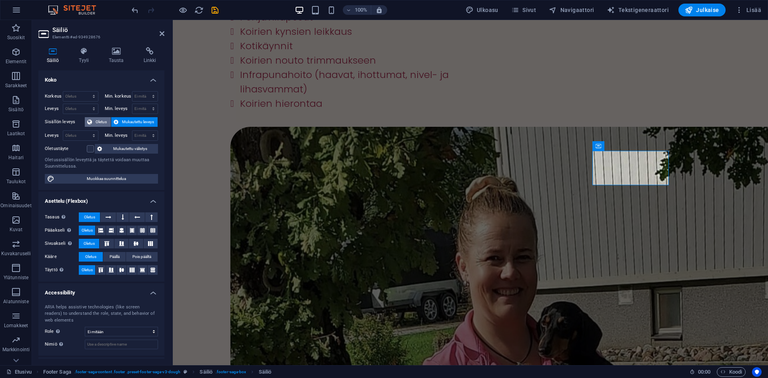
click at [100, 119] on span "Oletus" at bounding box center [101, 122] width 14 height 10
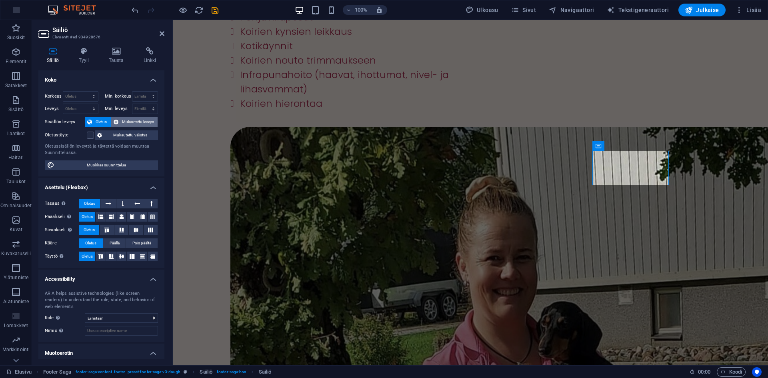
click at [122, 119] on span "Mukautettu leveys" at bounding box center [138, 122] width 35 height 10
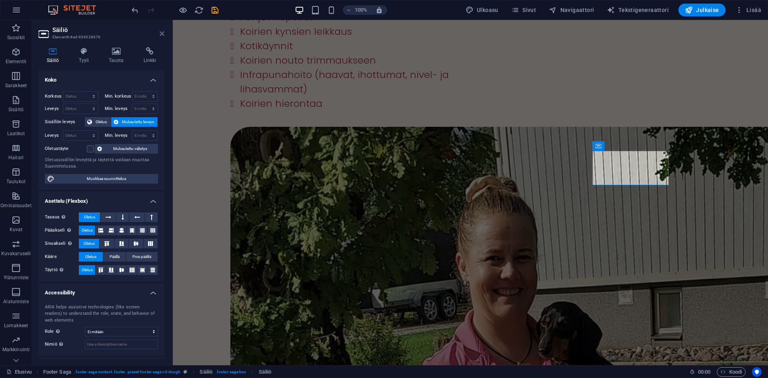
click at [162, 32] on icon at bounding box center [162, 33] width 5 height 6
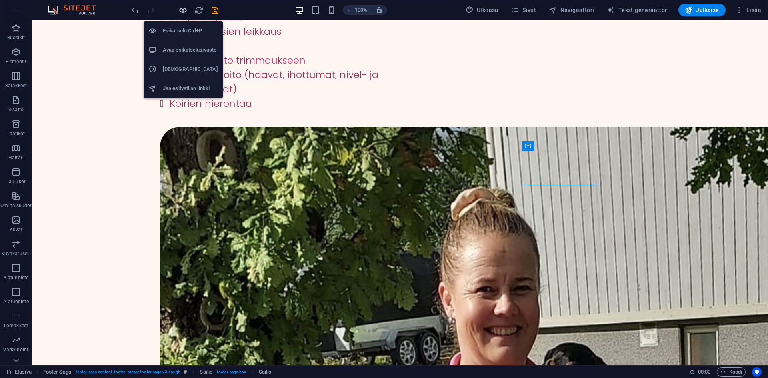
click at [186, 13] on icon "button" at bounding box center [182, 10] width 9 height 9
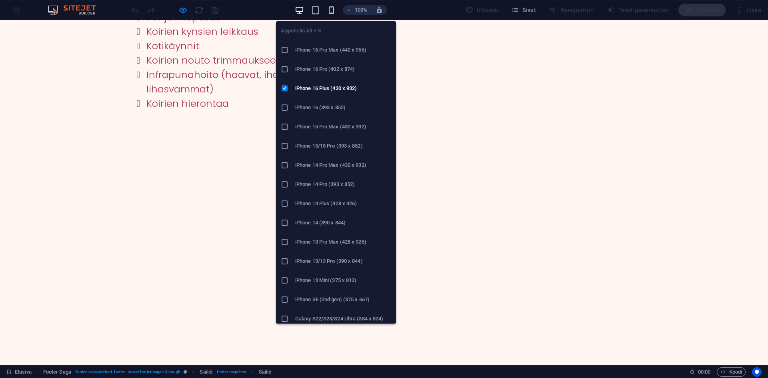
click at [332, 10] on icon "button" at bounding box center [331, 10] width 9 height 9
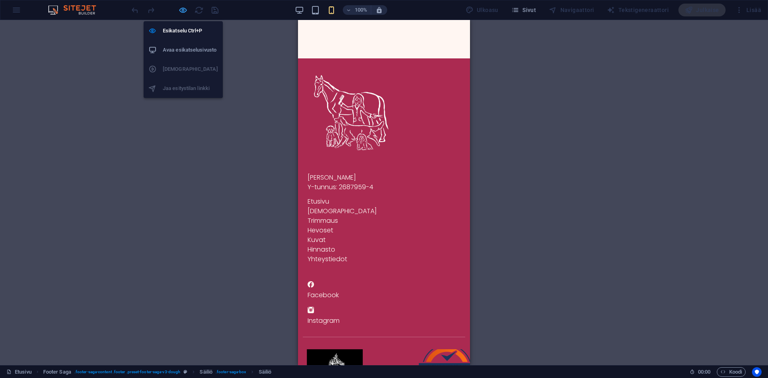
click at [183, 13] on icon "button" at bounding box center [182, 10] width 9 height 9
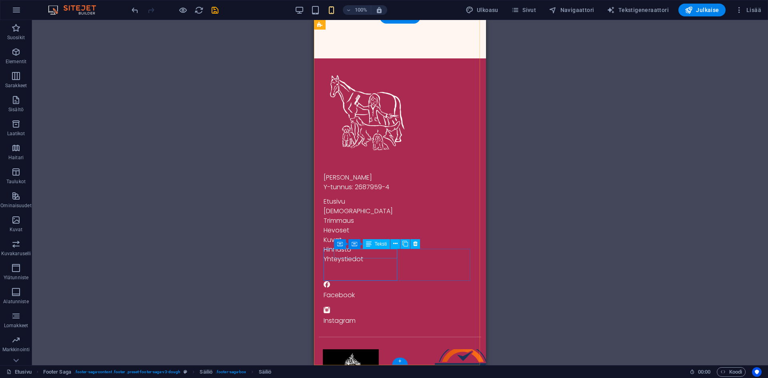
click at [362, 290] on div "Facebook" at bounding box center [400, 295] width 153 height 10
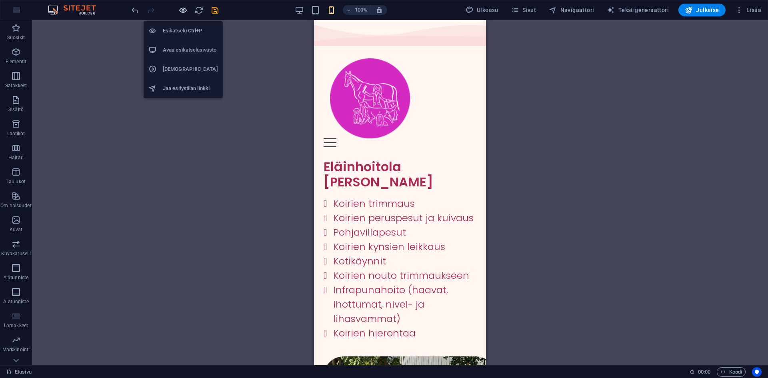
click at [187, 11] on icon "button" at bounding box center [182, 10] width 9 height 9
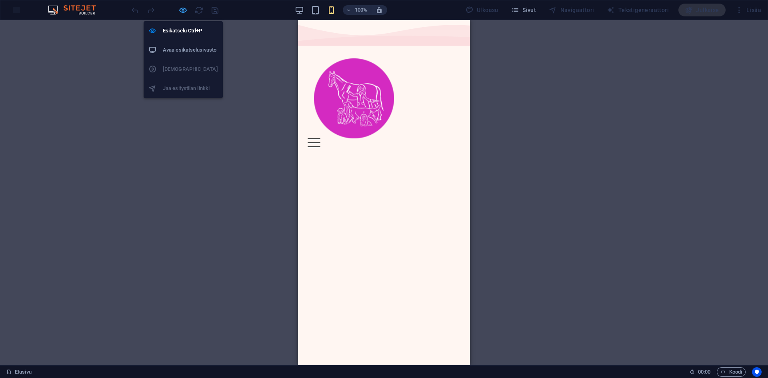
click at [187, 11] on icon "button" at bounding box center [182, 10] width 9 height 9
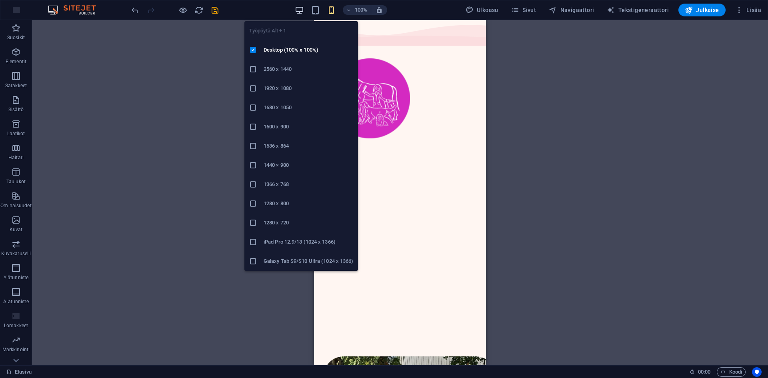
click at [304, 7] on icon "button" at bounding box center [299, 10] width 9 height 9
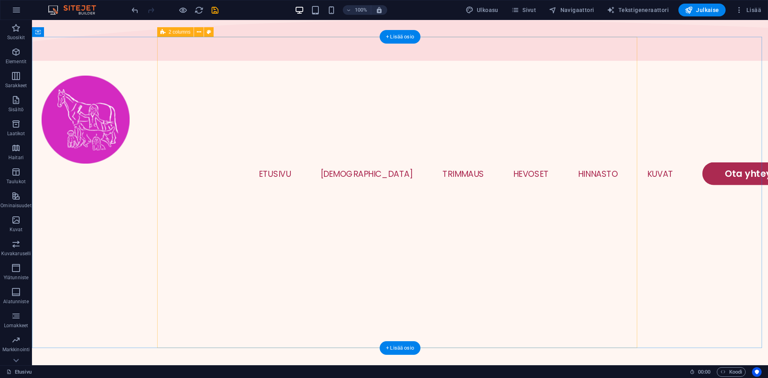
scroll to position [120, 0]
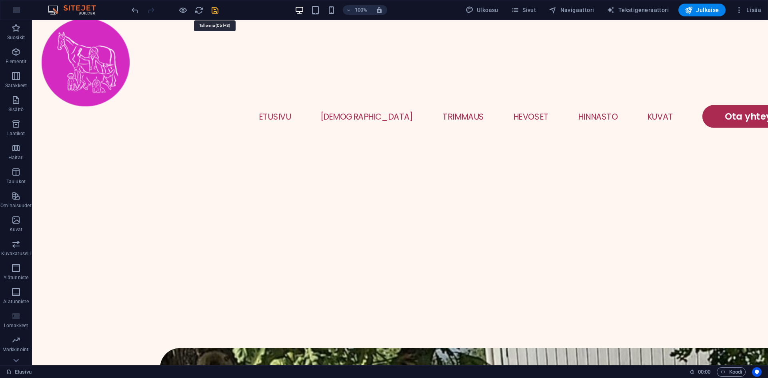
click at [217, 11] on icon "save" at bounding box center [214, 10] width 9 height 9
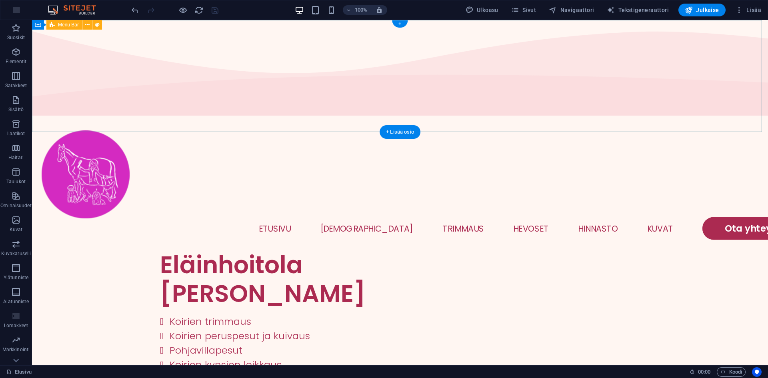
scroll to position [0, 0]
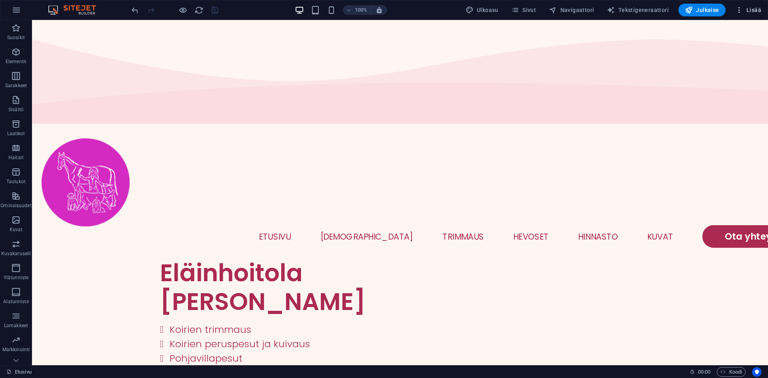
click at [743, 13] on icon "button" at bounding box center [739, 10] width 8 height 8
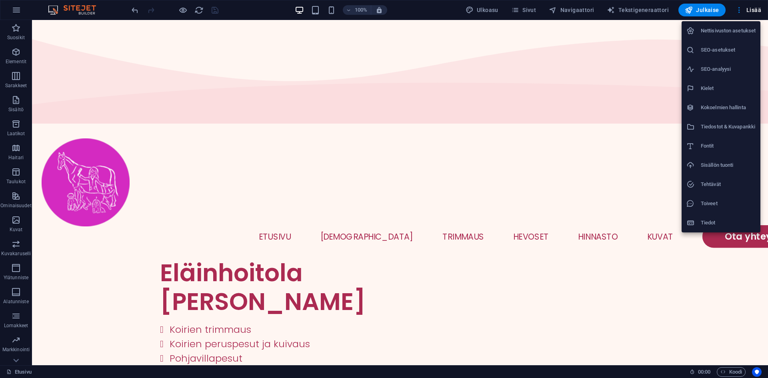
click at [735, 44] on li "SEO-asetukset" at bounding box center [720, 49] width 79 height 19
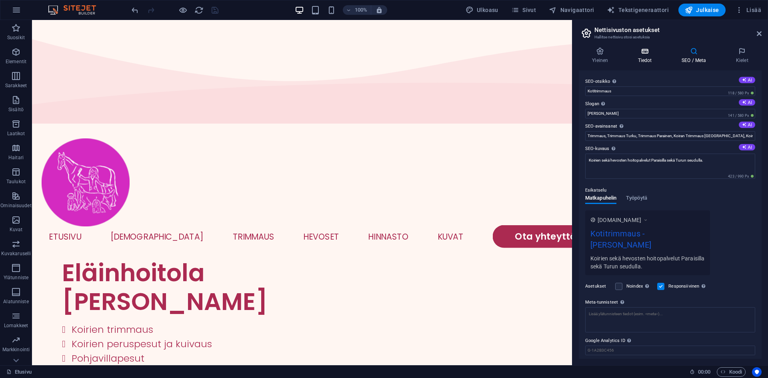
click at [634, 59] on h4 "Tiedot" at bounding box center [646, 55] width 44 height 17
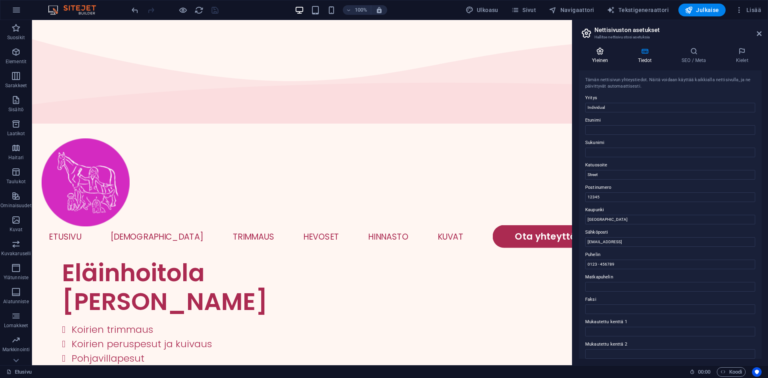
click at [612, 52] on icon at bounding box center [600, 51] width 42 height 8
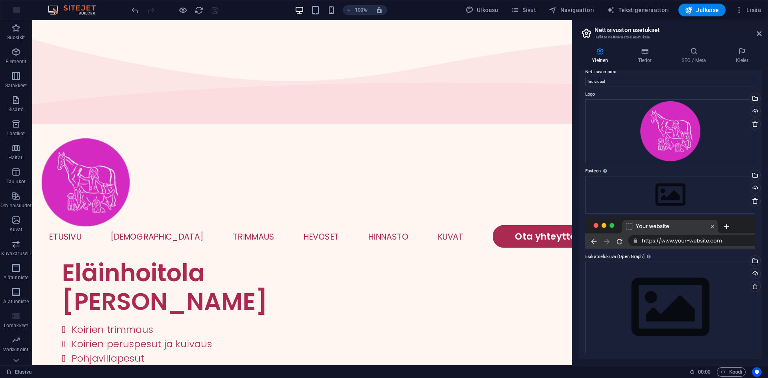
scroll to position [10, 0]
click at [667, 195] on div "Vedä tiedostot tähän, valitse tiedostot napsauttamalla tai valitse tiedostot Ti…" at bounding box center [670, 194] width 170 height 38
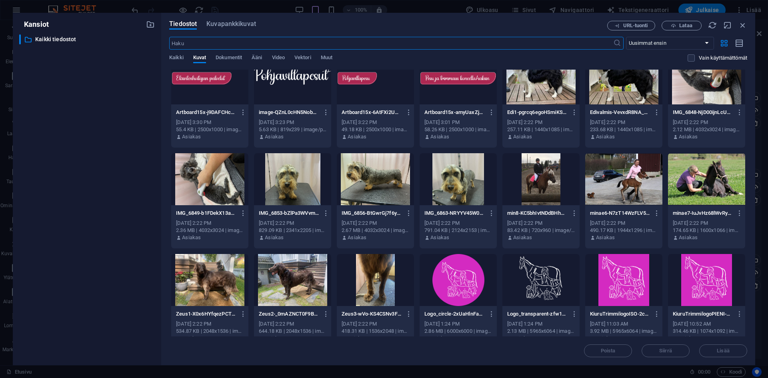
scroll to position [132, 0]
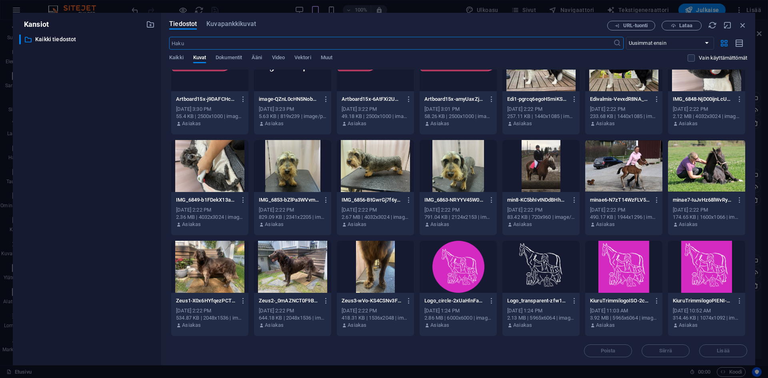
click at [461, 254] on div at bounding box center [458, 267] width 77 height 52
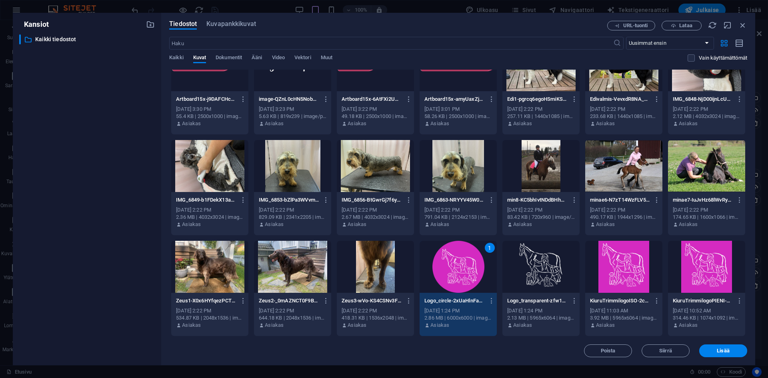
click at [461, 254] on div "1" at bounding box center [458, 267] width 77 height 52
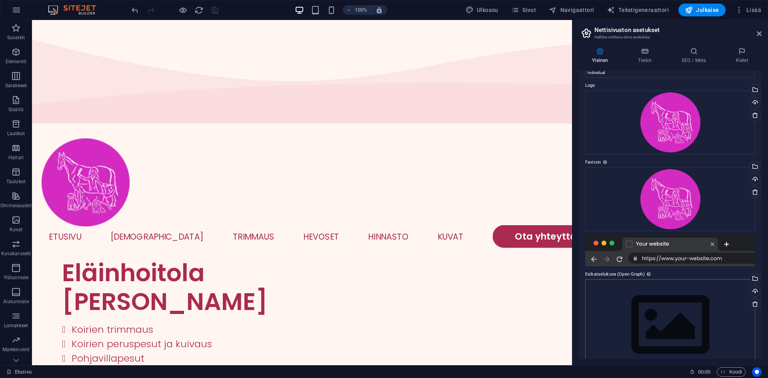
scroll to position [37, 0]
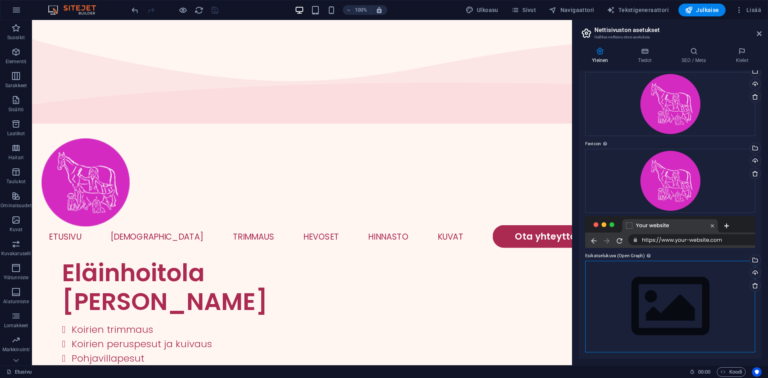
click at [653, 295] on div "Vedä tiedostot tähän, valitse tiedostot napsauttamalla tai valitse tiedostot Ti…" at bounding box center [670, 307] width 170 height 92
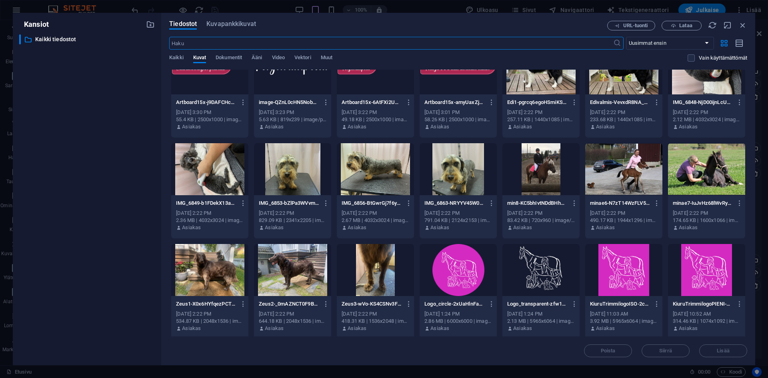
scroll to position [132, 0]
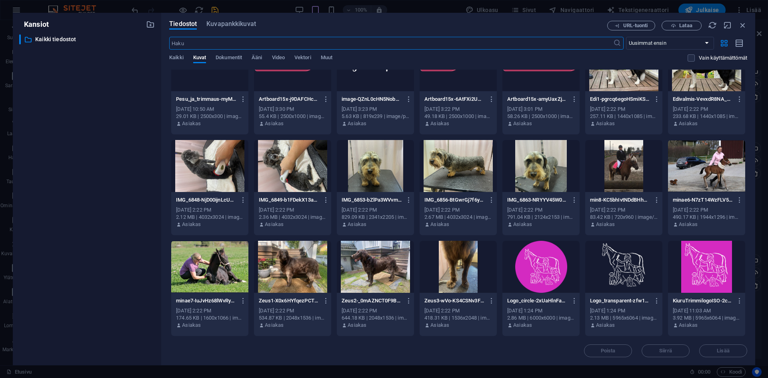
click at [686, 277] on div at bounding box center [706, 267] width 77 height 52
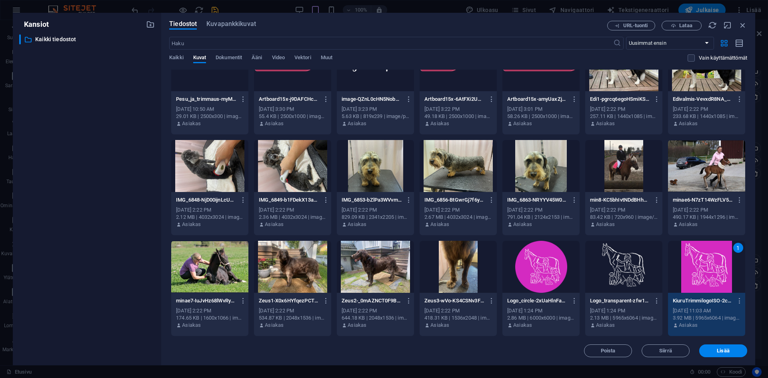
click at [686, 277] on div "1" at bounding box center [706, 267] width 77 height 52
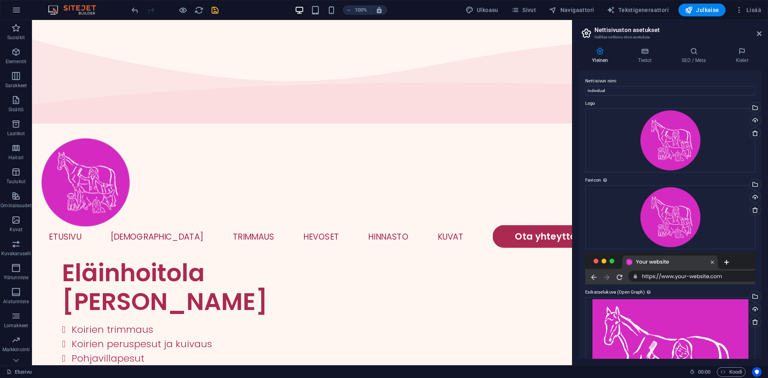
scroll to position [0, 0]
click at [618, 88] on input "Individual" at bounding box center [670, 91] width 170 height 10
type input "[DOMAIN_NAME]"
drag, startPoint x: 672, startPoint y: 83, endPoint x: 666, endPoint y: 80, distance: 6.6
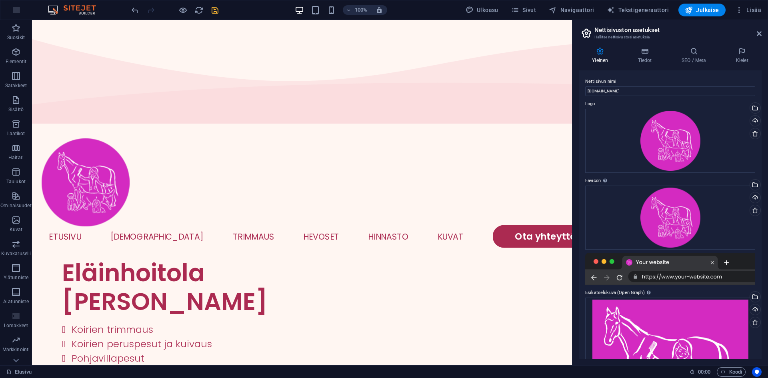
click at [671, 83] on label "Nettisivun nimi" at bounding box center [670, 82] width 170 height 10
click at [671, 86] on input "[DOMAIN_NAME]" at bounding box center [670, 91] width 170 height 10
click at [637, 57] on h4 "Tiedot" at bounding box center [646, 55] width 44 height 17
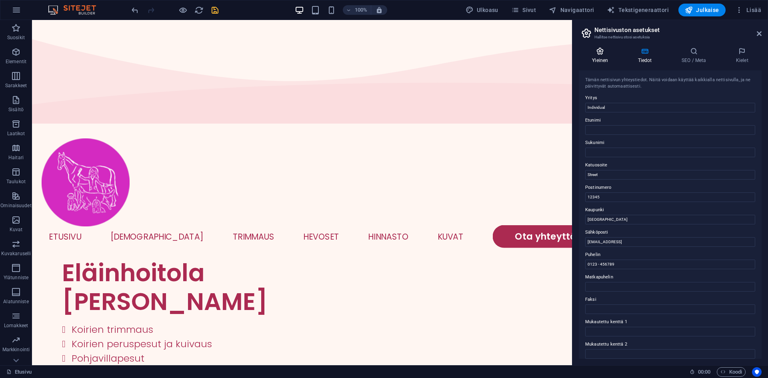
click at [599, 51] on icon at bounding box center [600, 51] width 42 height 8
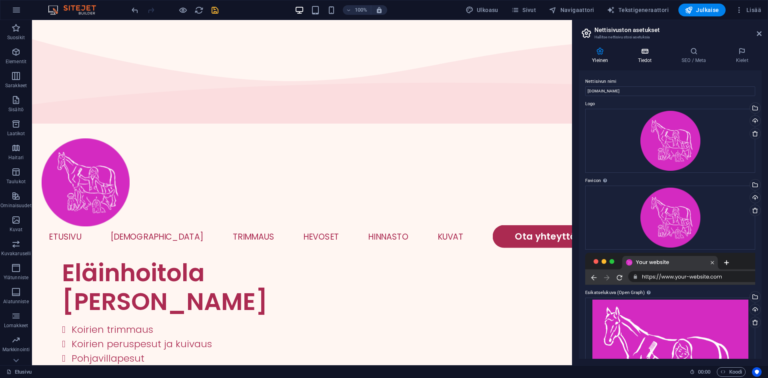
click at [636, 50] on icon at bounding box center [644, 51] width 40 height 8
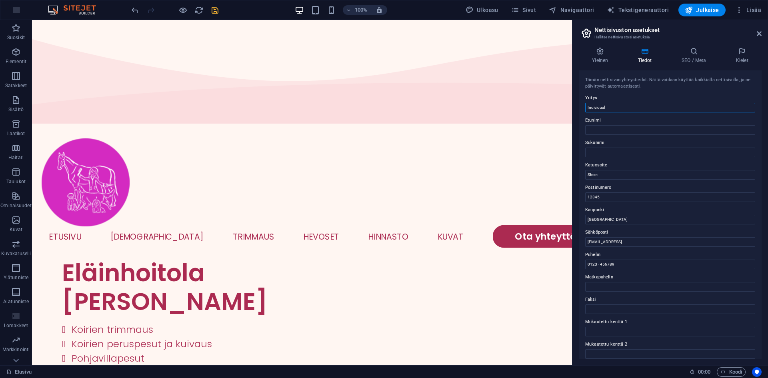
click at [632, 107] on input "Individual" at bounding box center [670, 108] width 170 height 10
type input "[PERSON_NAME]"
type input ">"
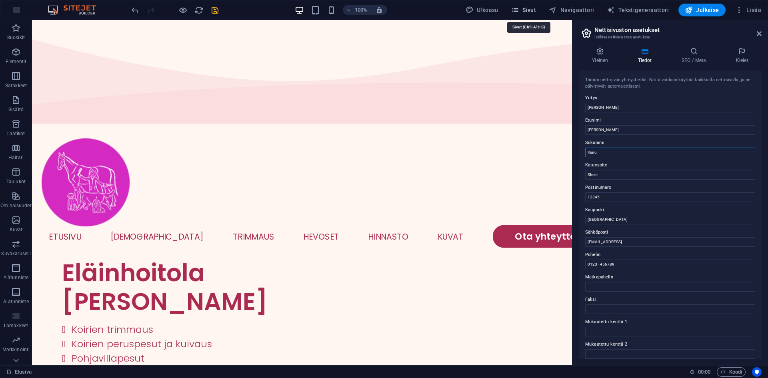
type input "Kiuru"
click at [530, 9] on span "Sivut" at bounding box center [523, 10] width 25 height 8
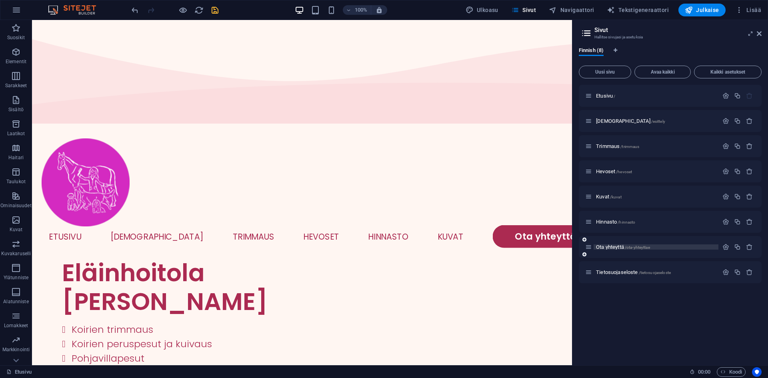
click at [655, 249] on p "Ota yhteyttä /ota-yhteyttae" at bounding box center [656, 246] width 120 height 5
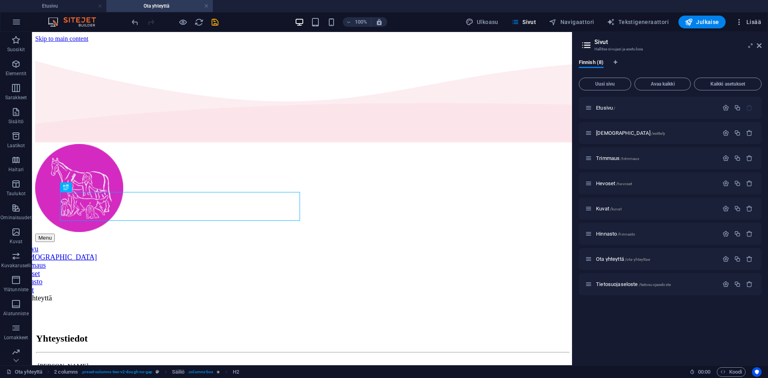
click at [748, 26] on button "Lisää" at bounding box center [748, 22] width 32 height 13
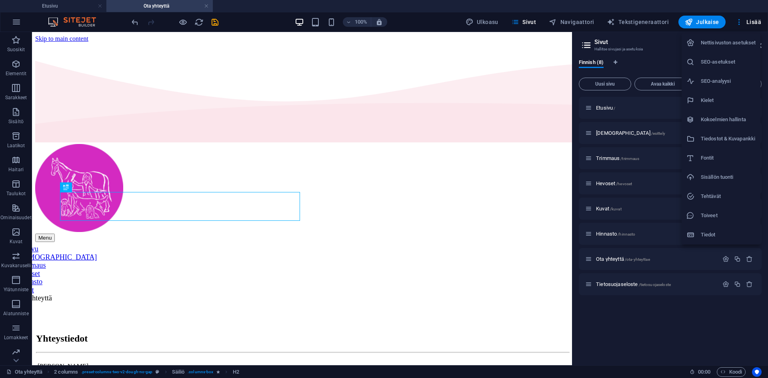
click at [727, 52] on li "SEO-asetukset" at bounding box center [720, 61] width 79 height 19
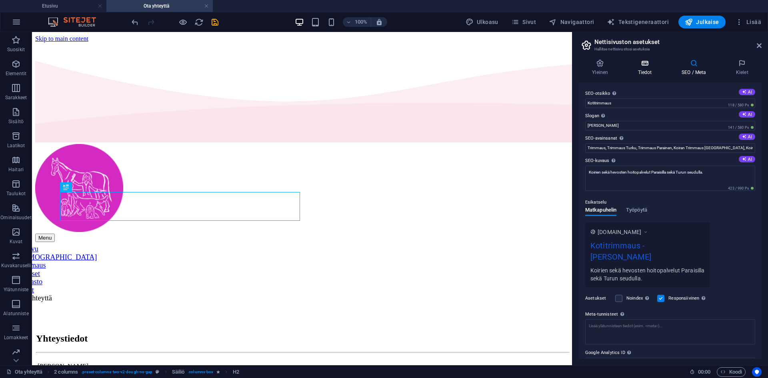
click at [636, 70] on h4 "Tiedot" at bounding box center [646, 67] width 44 height 17
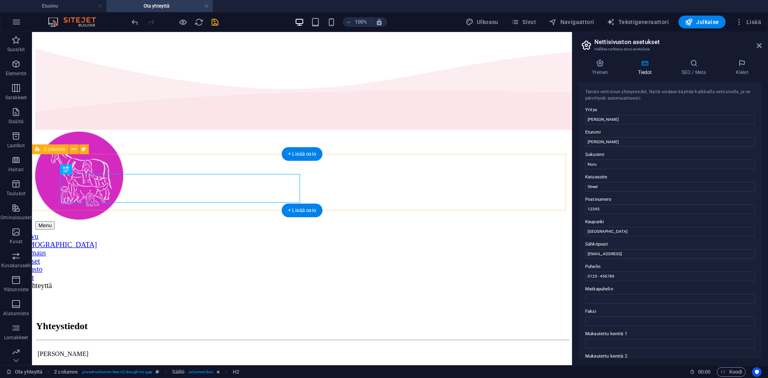
scroll to position [40, 0]
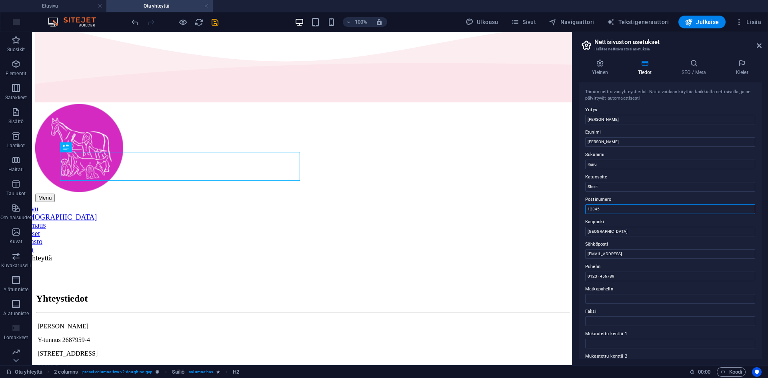
drag, startPoint x: 660, startPoint y: 240, endPoint x: 549, endPoint y: 203, distance: 116.9
drag, startPoint x: 641, startPoint y: 218, endPoint x: 544, endPoint y: 180, distance: 104.3
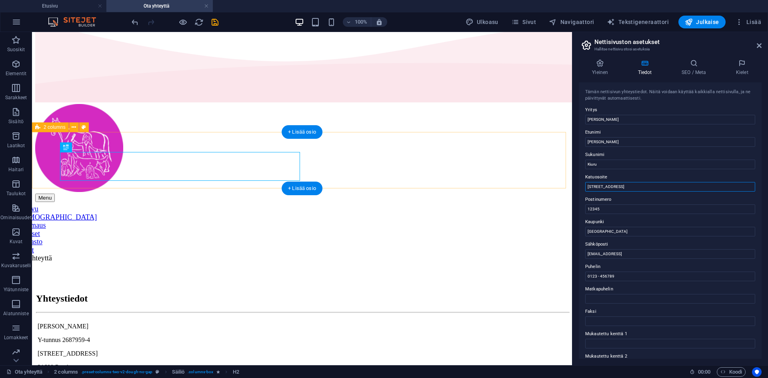
type input "[STREET_ADDRESS]"
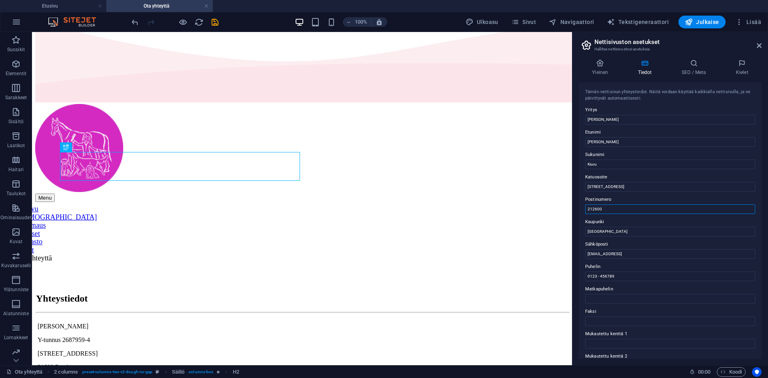
click at [617, 210] on input "212600" at bounding box center [670, 209] width 170 height 10
type input "21260"
type input "Parainen"
click at [631, 258] on input "[EMAIL_ADDRESS]" at bounding box center [670, 254] width 170 height 10
type input "[EMAIL_ADDRESS][DOMAIN_NAME]"
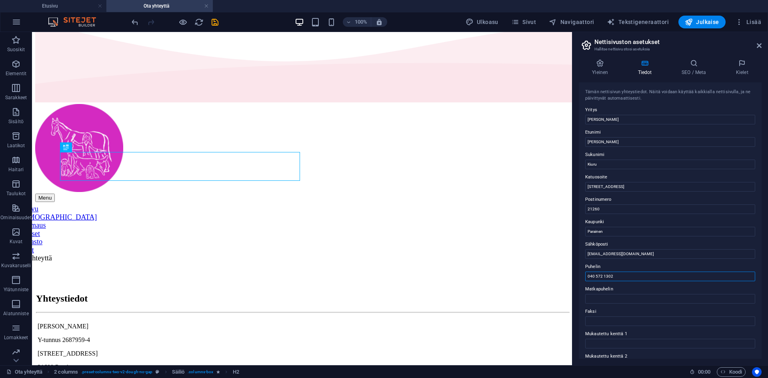
type input "040 572 1302"
click at [624, 262] on label "Puhelin" at bounding box center [670, 267] width 170 height 10
click at [624, 272] on input "040 572 1302" at bounding box center [670, 277] width 170 height 10
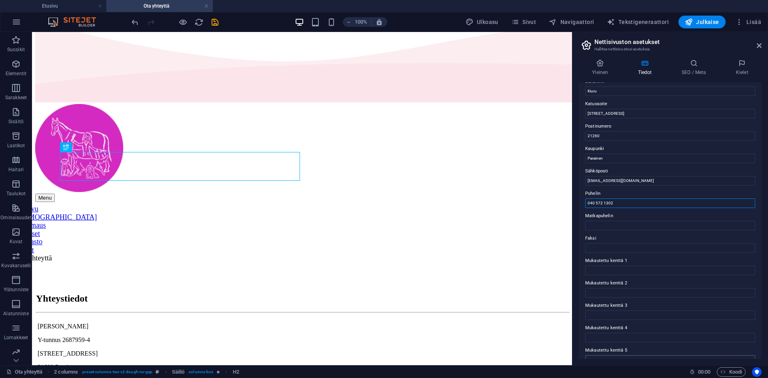
scroll to position [0, 0]
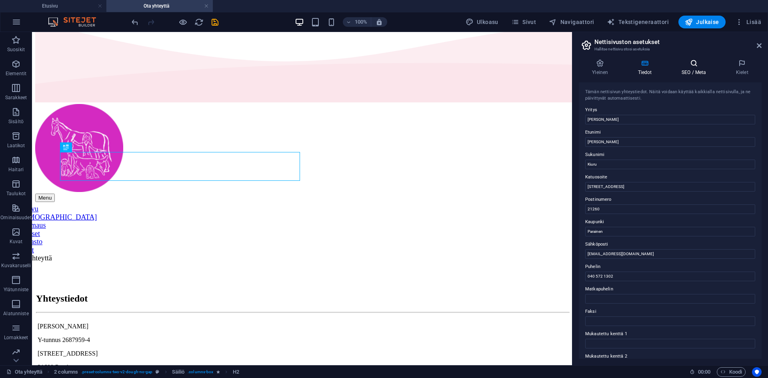
click at [683, 67] on h4 "SEO / Meta" at bounding box center [695, 67] width 54 height 17
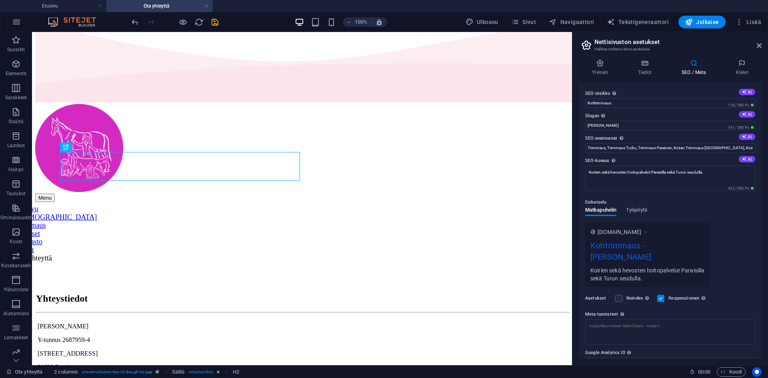
drag, startPoint x: 651, startPoint y: 65, endPoint x: 620, endPoint y: 142, distance: 82.7
click at [651, 64] on icon at bounding box center [644, 63] width 40 height 8
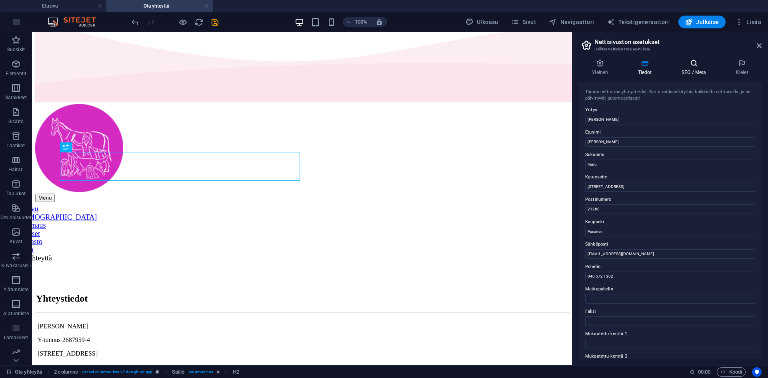
click at [681, 68] on h4 "SEO / Meta" at bounding box center [695, 67] width 54 height 17
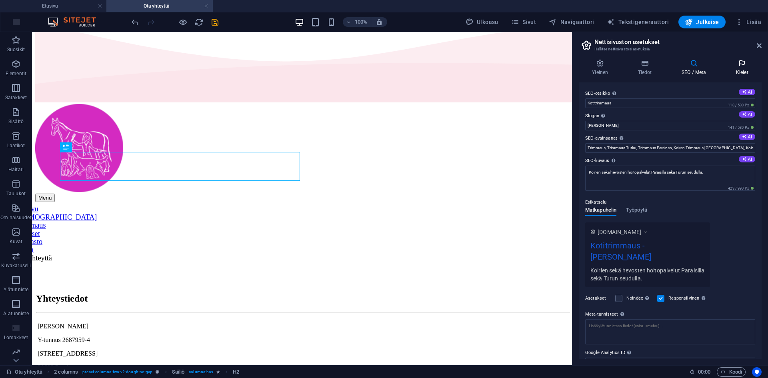
click at [745, 70] on h4 "Kielet" at bounding box center [742, 67] width 39 height 17
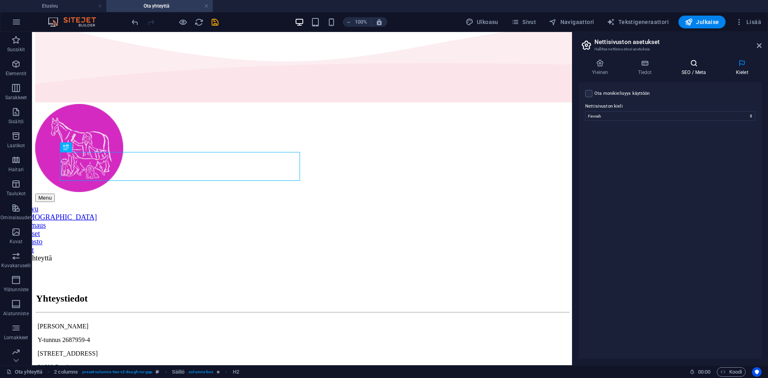
click at [703, 67] on icon at bounding box center [693, 63] width 51 height 8
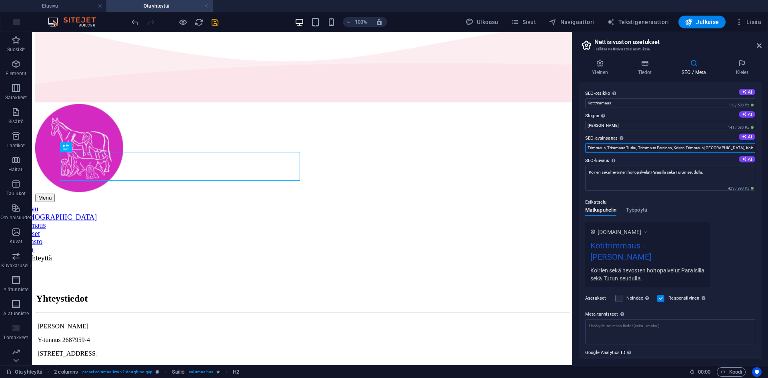
drag, startPoint x: 695, startPoint y: 148, endPoint x: 767, endPoint y: 140, distance: 72.7
click at [767, 140] on div "Yleinen Tiedot SEO / Meta Kielet Nettisivun nimi [DOMAIN_NAME] Logo Vedä tiedos…" at bounding box center [670, 209] width 196 height 312
click at [751, 148] on input "Trimmaus, Trimmaus Turku, Trimmaus Parainen, Koiran Trimmaus [GEOGRAPHIC_DATA],…" at bounding box center [670, 148] width 170 height 10
click at [729, 218] on div "Esikatselu Matkapuhelin Työpöytä [DOMAIN_NAME] Kotitrimmaus - Tmi [PERSON_NAME]…" at bounding box center [670, 239] width 170 height 96
click at [668, 152] on input "Trimmaus, Trimmaus Turku, Trimmaus Parainen, Koiran Trimmaus [GEOGRAPHIC_DATA],…" at bounding box center [670, 148] width 170 height 10
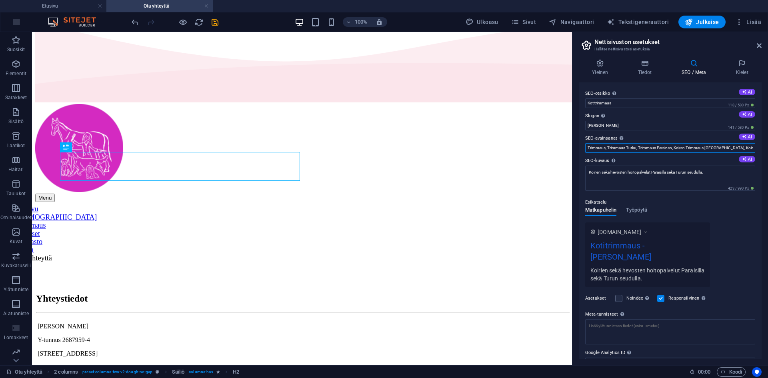
drag, startPoint x: 659, startPoint y: 147, endPoint x: 756, endPoint y: 154, distance: 97.0
click at [756, 154] on div "SEO-otsikko Nettisivusi otsikko - tee siitä jotain, joka erottuu hakukoneiden t…" at bounding box center [670, 220] width 183 height 276
click at [752, 151] on input "Trimmaus, Trimmaus Turku, Trimmaus Parainen, Koiran Trimmaus [GEOGRAPHIC_DATA],…" at bounding box center [670, 148] width 170 height 10
click at [726, 143] on input "Trimmaus, Trimmaus Turku, Trimmaus Parainen, Koiran Trimmaus [GEOGRAPHIC_DATA],…" at bounding box center [670, 148] width 170 height 10
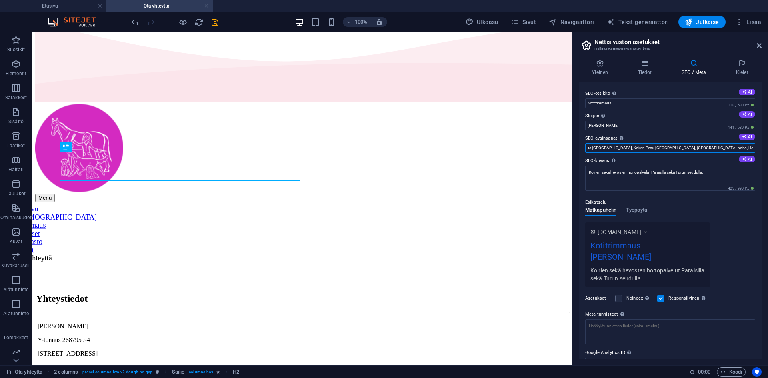
click at [727, 146] on input "Trimmaus, Trimmaus Turku, Trimmaus Parainen, Koiran Trimmaus [GEOGRAPHIC_DATA],…" at bounding box center [670, 148] width 170 height 10
type input "Trimmaus, Trimmaus Turku, Trimmaus Parainen, Koiran Trimmaus [GEOGRAPHIC_DATA],…"
click at [732, 206] on div "Esikatselu" at bounding box center [670, 203] width 170 height 10
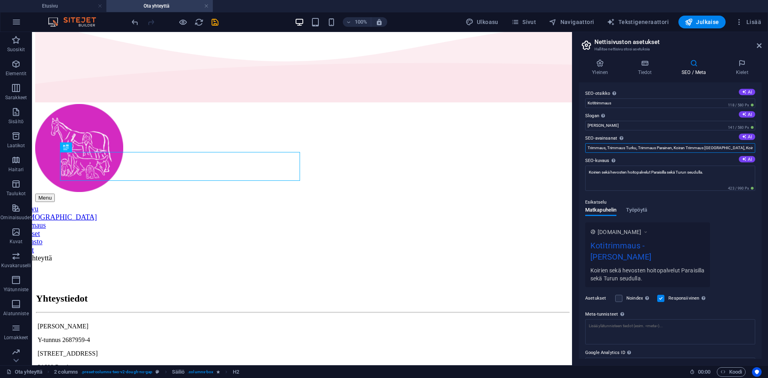
scroll to position [0, 112]
drag, startPoint x: 667, startPoint y: 148, endPoint x: 767, endPoint y: 140, distance: 100.3
click at [767, 140] on div "Yleinen Tiedot SEO / Meta Kielet Nettisivun nimi [DOMAIN_NAME] Logo Vedä tiedos…" at bounding box center [670, 209] width 196 height 312
click at [739, 203] on div "Esikatselu" at bounding box center [670, 203] width 170 height 10
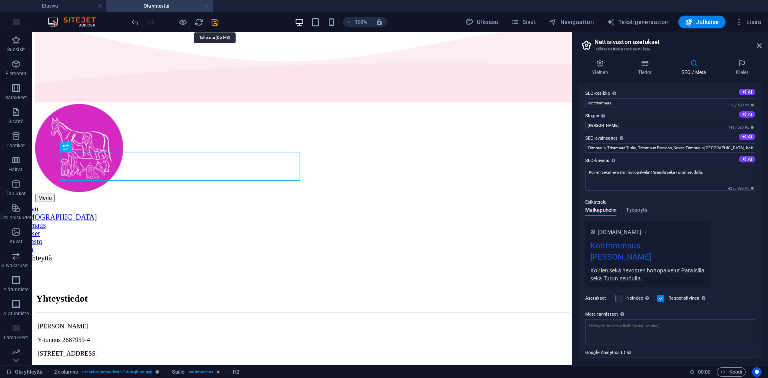
click at [217, 22] on icon "save" at bounding box center [214, 22] width 9 height 9
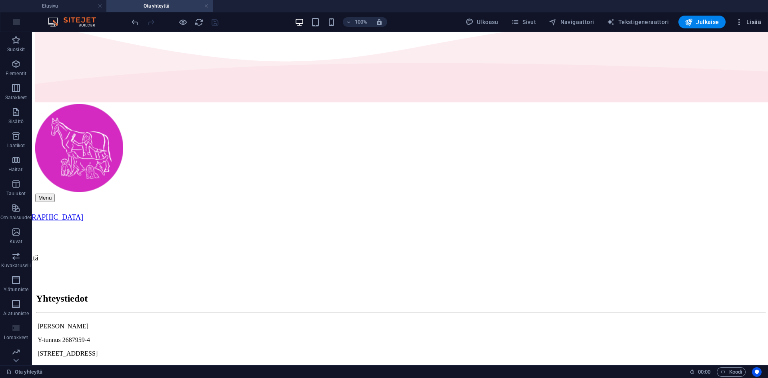
click at [757, 22] on span "Lisää" at bounding box center [748, 22] width 26 height 8
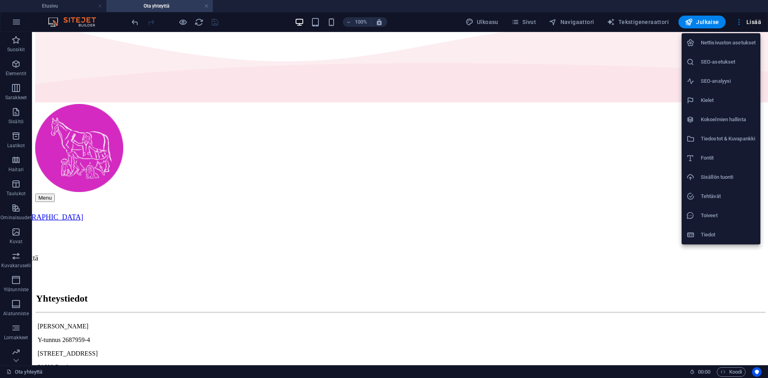
click at [514, 153] on div at bounding box center [384, 189] width 768 height 378
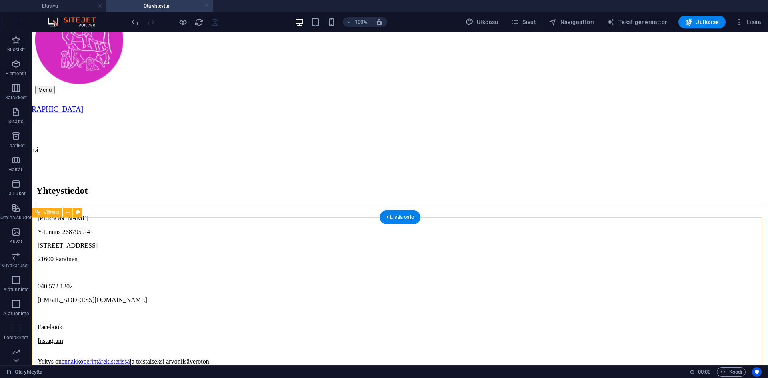
scroll to position [120, 0]
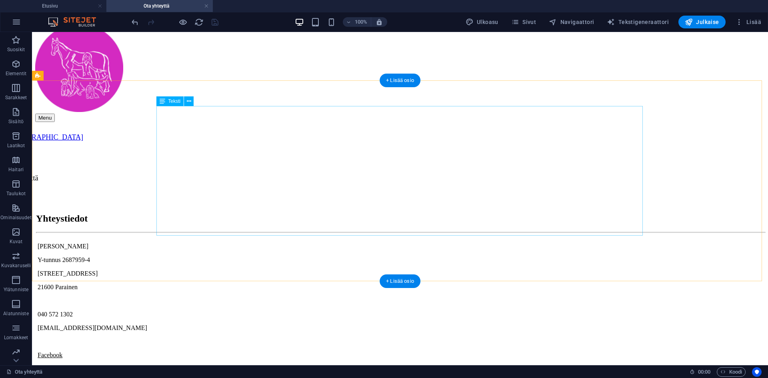
click at [303, 243] on div "[PERSON_NAME] Y-tunnus 2687959-4 [STREET_ADDRESS] 040 572 1302 [EMAIL_ADDRESS][…" at bounding box center [401, 318] width 727 height 150
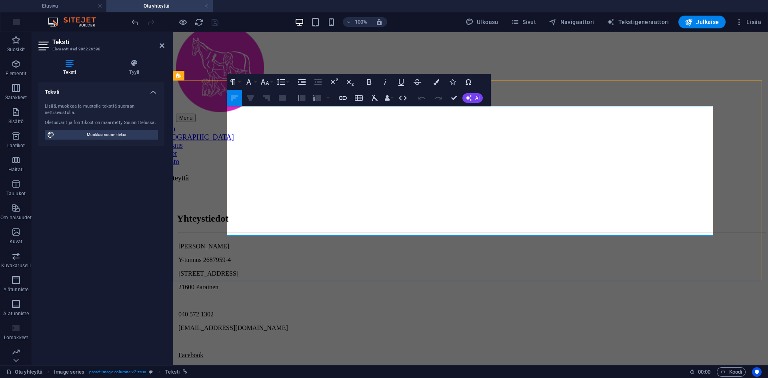
click at [228, 243] on div "[PERSON_NAME] Y-tunnus 2687959-4 [STREET_ADDRESS] 040 572 1302 [EMAIL_ADDRESS][…" at bounding box center [471, 318] width 586 height 150
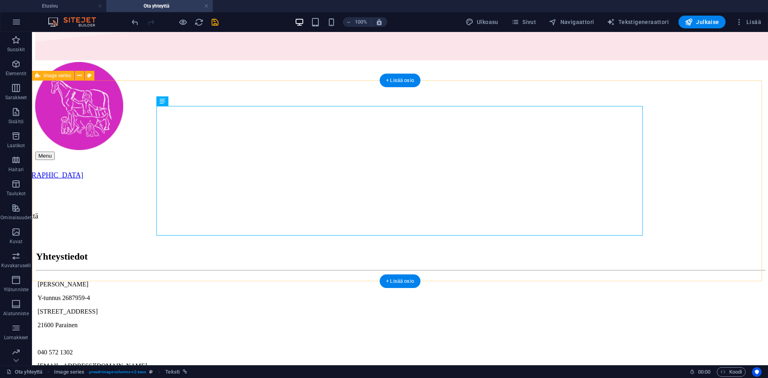
scroll to position [0, 0]
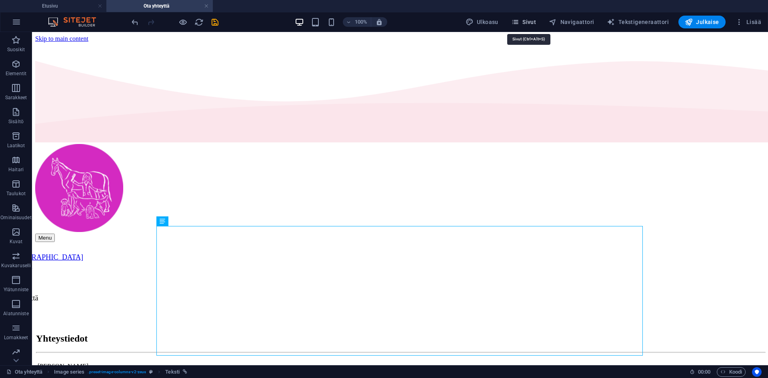
click at [519, 21] on icon "button" at bounding box center [515, 22] width 8 height 8
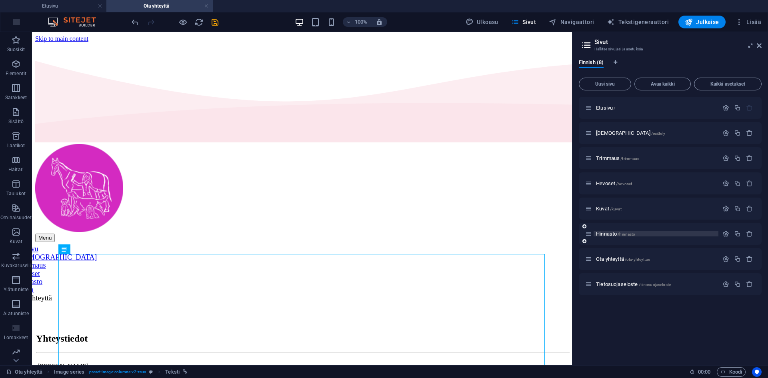
click at [637, 236] on p "Hinnasto /hinnasto" at bounding box center [656, 233] width 120 height 5
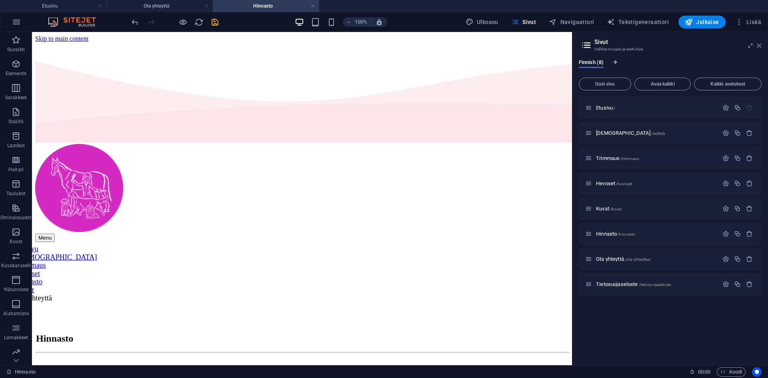
click at [759, 45] on icon at bounding box center [759, 45] width 5 height 6
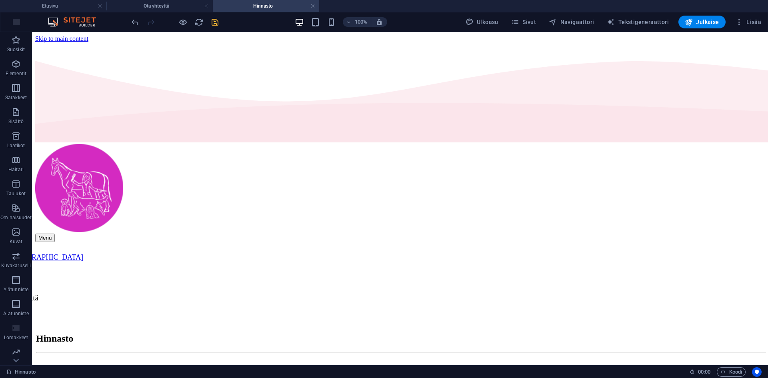
click at [219, 24] on icon "save" at bounding box center [214, 22] width 9 height 9
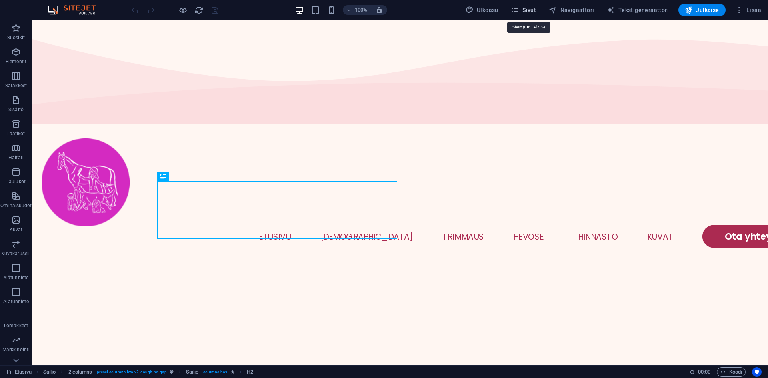
click at [536, 11] on span "Sivut" at bounding box center [523, 10] width 25 height 8
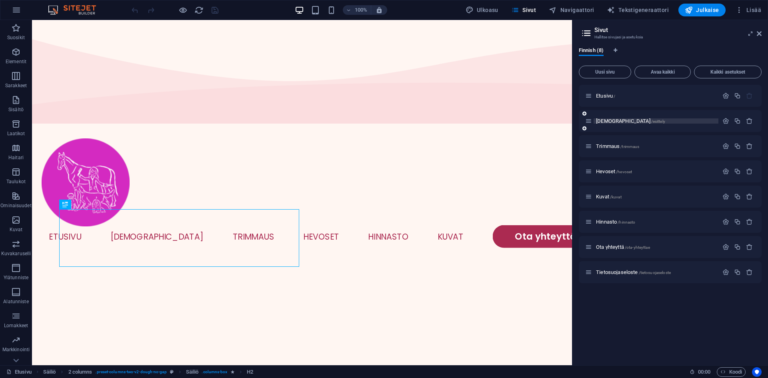
click at [631, 123] on p "Esittely /esittely" at bounding box center [656, 120] width 120 height 5
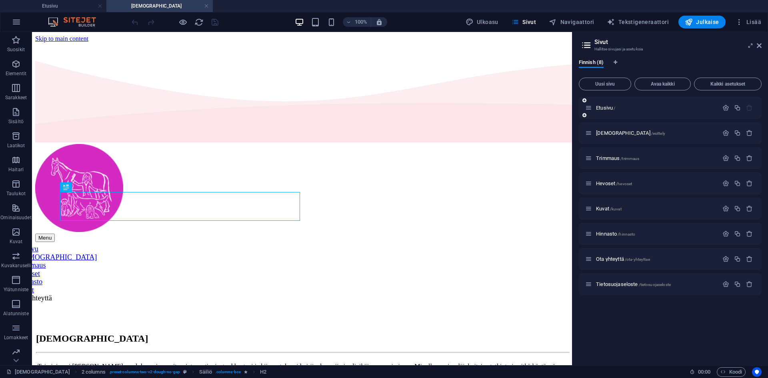
click at [641, 102] on div "Etusivu /" at bounding box center [670, 108] width 183 height 22
click at [639, 107] on p "Etusivu /" at bounding box center [656, 107] width 120 height 5
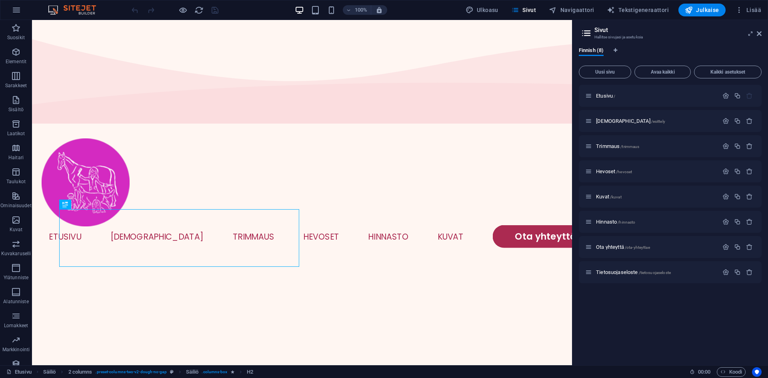
drag, startPoint x: 120, startPoint y: 7, endPoint x: 88, endPoint y: 7, distance: 32.4
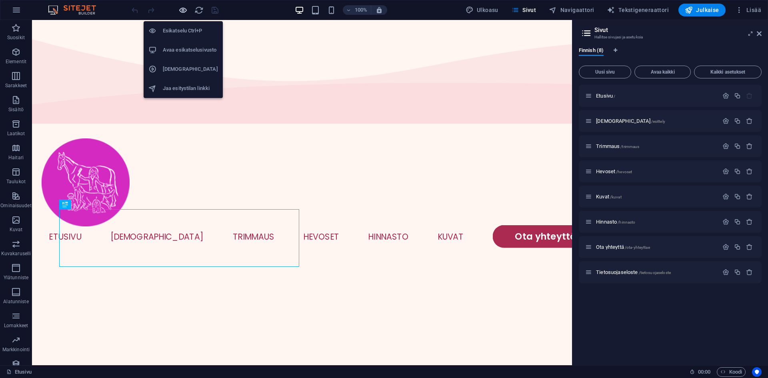
click at [178, 7] on icon "button" at bounding box center [182, 10] width 9 height 9
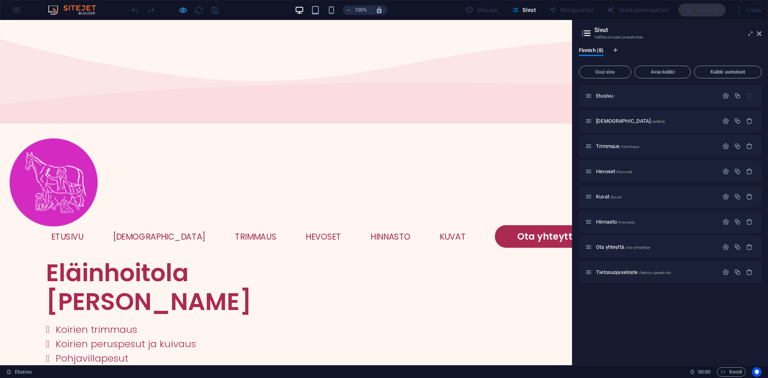
click at [186, 12] on icon "button" at bounding box center [182, 10] width 9 height 9
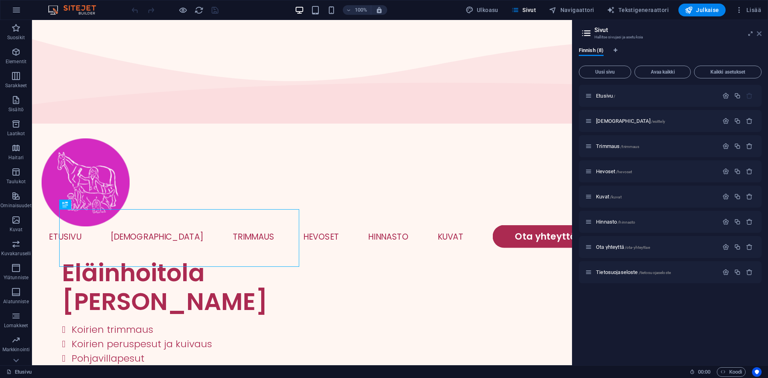
click at [757, 32] on icon at bounding box center [759, 33] width 5 height 6
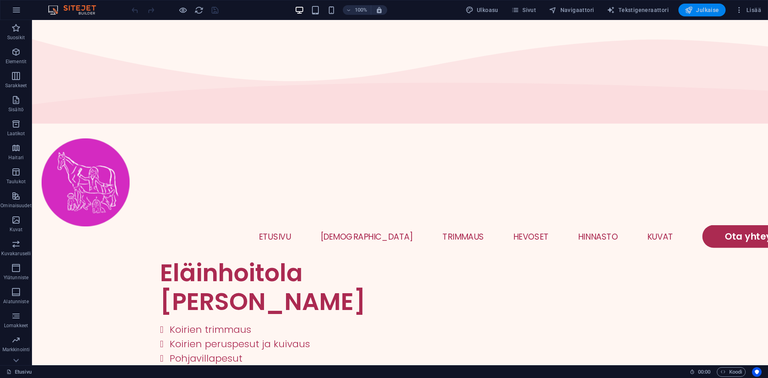
click at [701, 13] on span "Julkaise" at bounding box center [702, 10] width 34 height 8
